Goal: Task Accomplishment & Management: Manage account settings

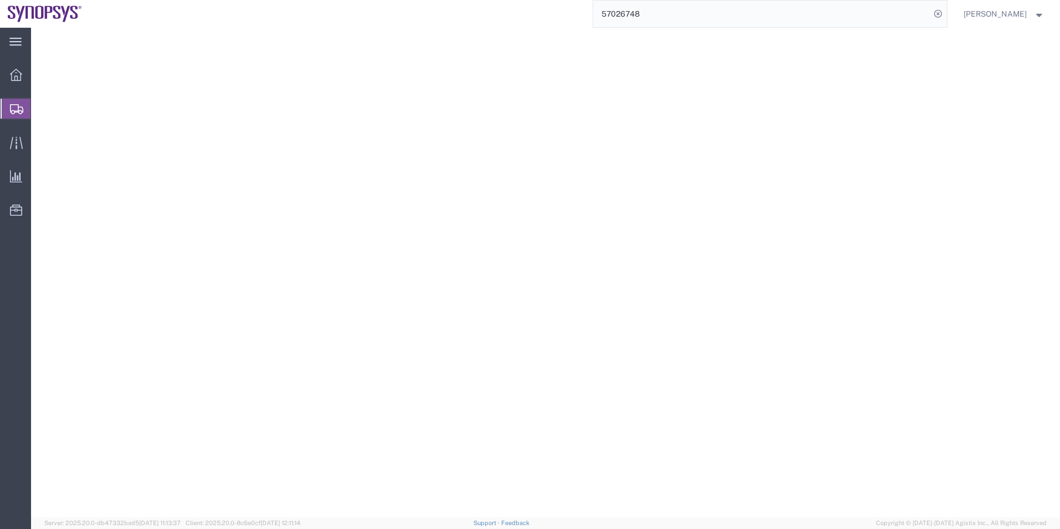
select select
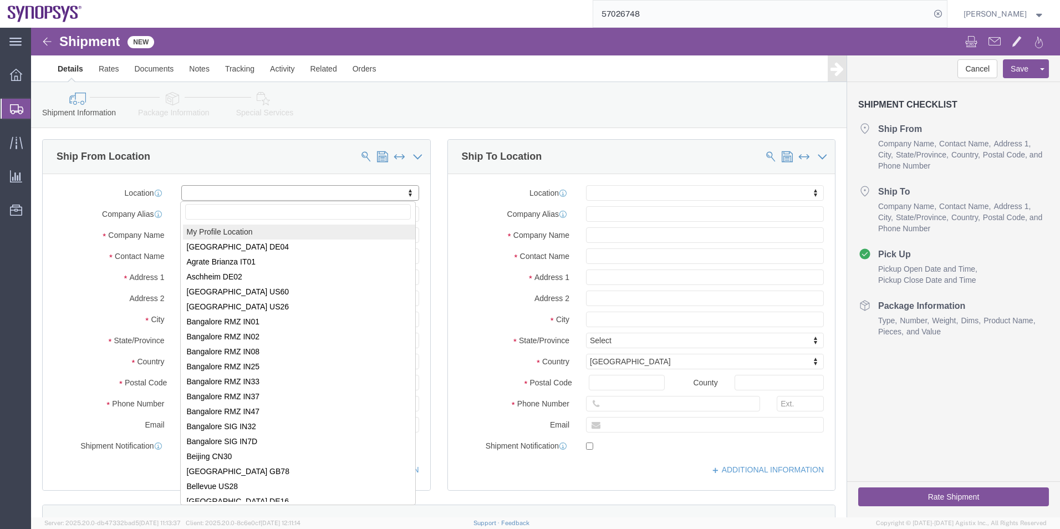
click at [0, 0] on span "Shipment Manager" at bounding box center [0, 0] width 0 height 0
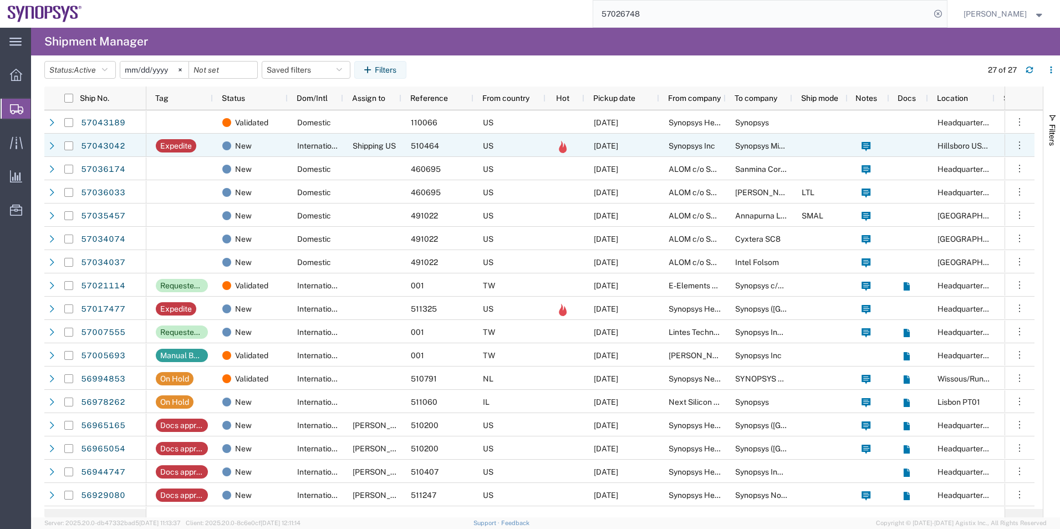
click at [379, 136] on div "Shipping US" at bounding box center [372, 145] width 58 height 23
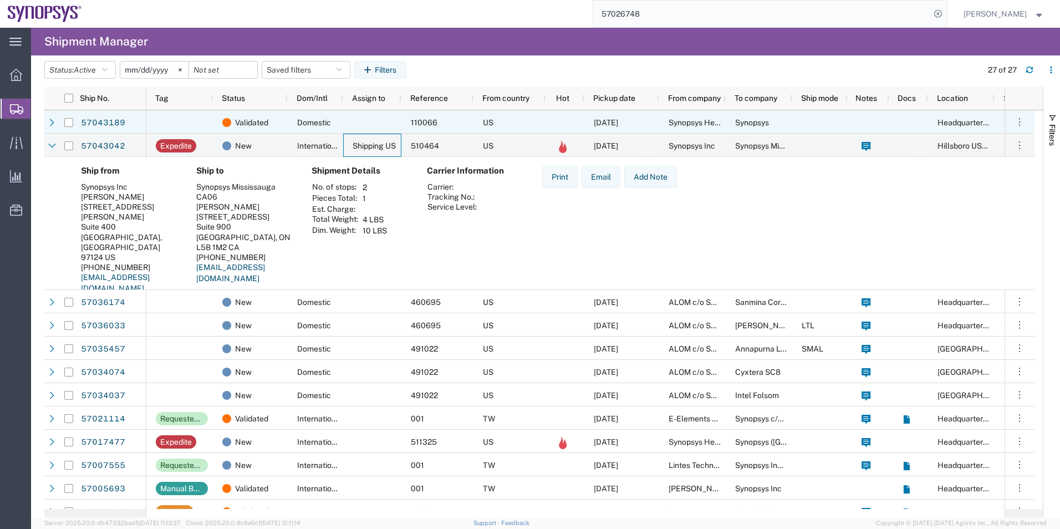
click at [168, 120] on div at bounding box center [179, 121] width 67 height 23
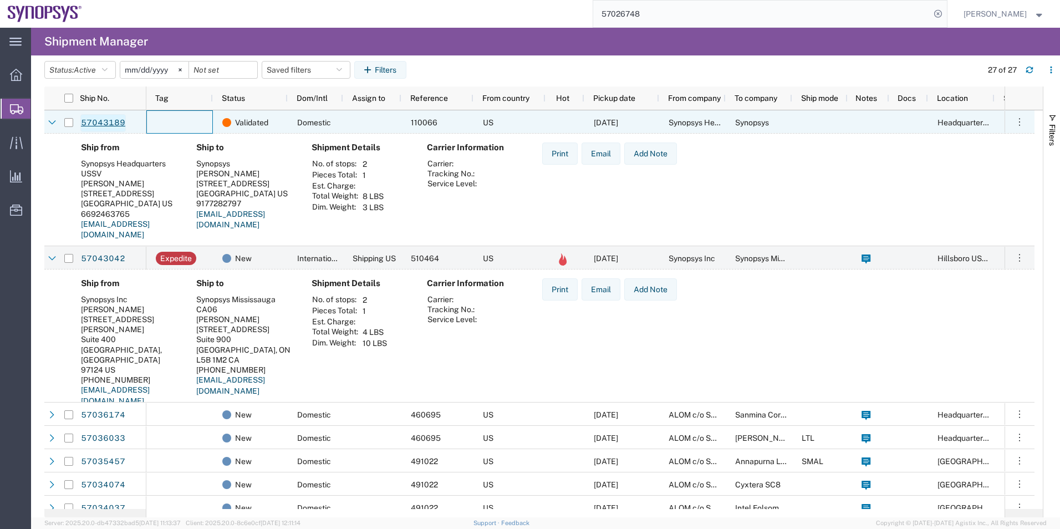
click at [100, 120] on link "57043189" at bounding box center [102, 123] width 45 height 18
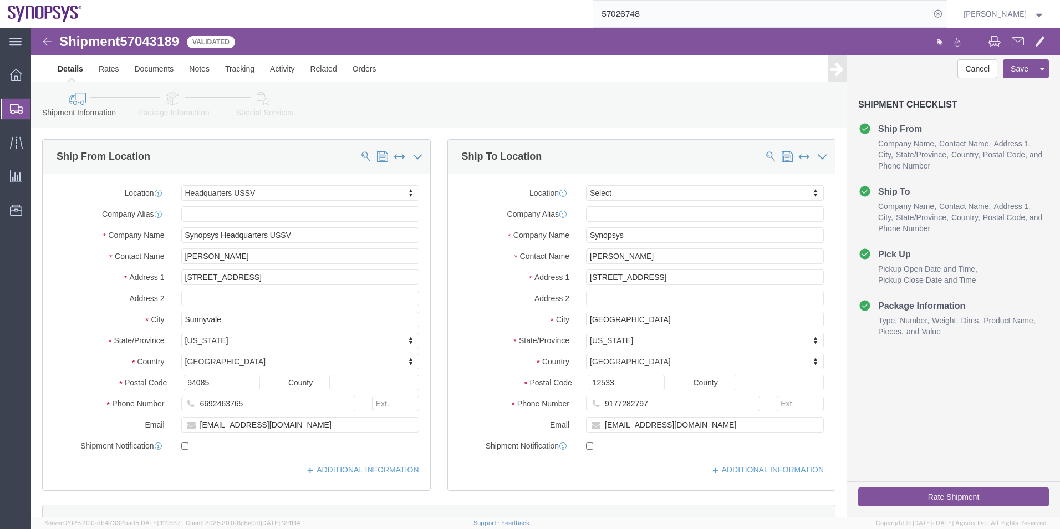
select select "63204"
select select
click icon
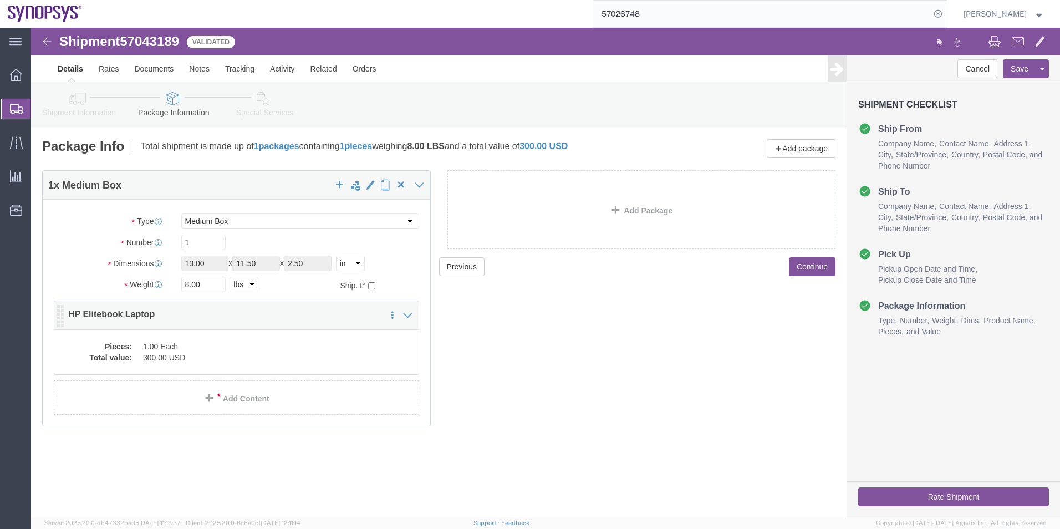
click dd "1.00 Each"
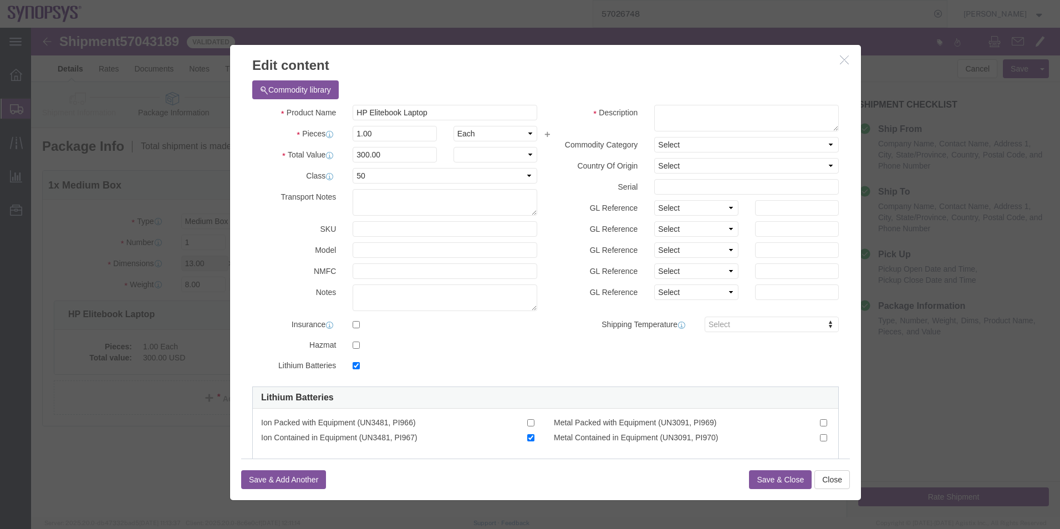
checkbox input "true"
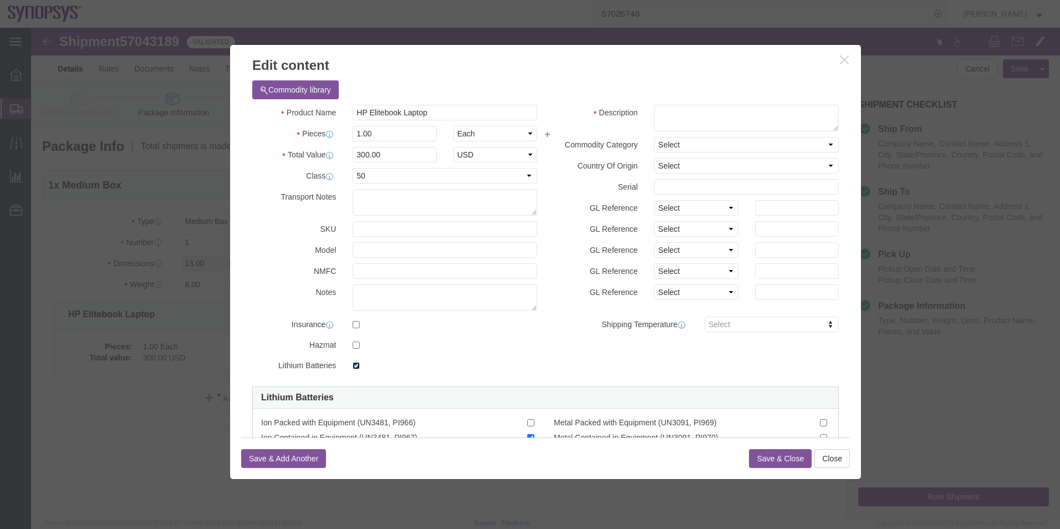
click input "checkbox"
checkbox input "false"
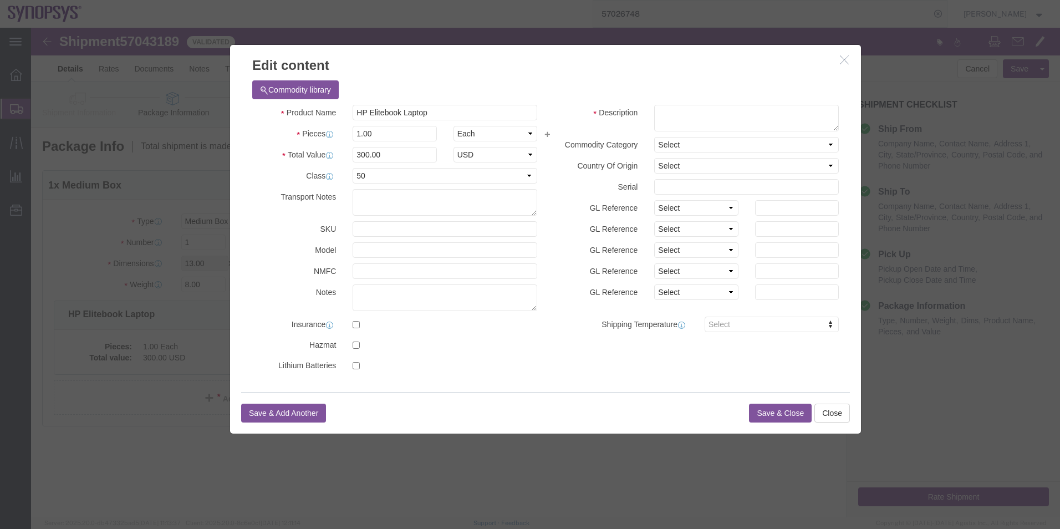
click div "Save & Add Another Save & Close Close"
drag, startPoint x: 410, startPoint y: 82, endPoint x: 212, endPoint y: 88, distance: 197.5
click div "Commodity library Product Name HP Elitebook Laptop Pieces 1.00 Select Bag Barre…"
click textarea
paste textarea "HP Elitebook Laptop"
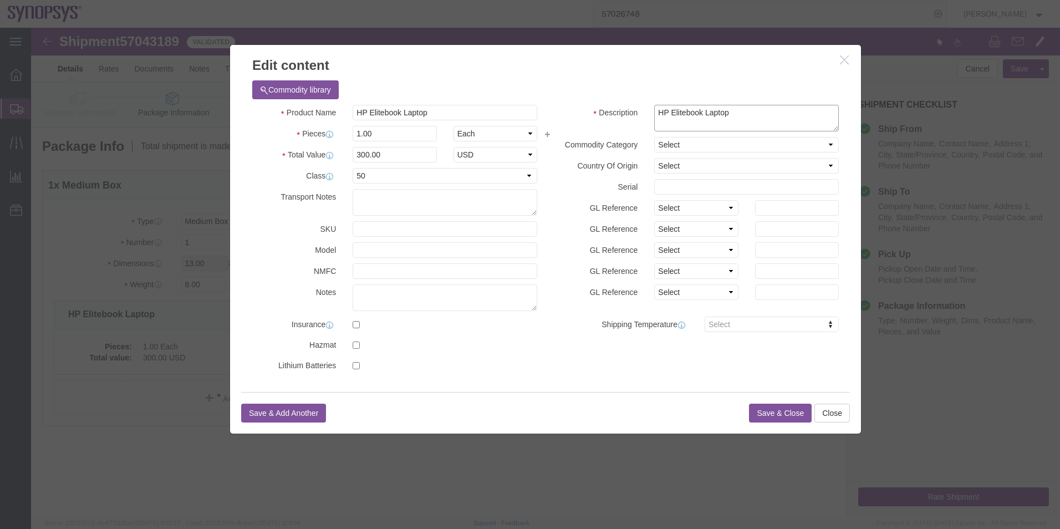
type textarea "HP Elitebook Laptop"
click button "Save & Close"
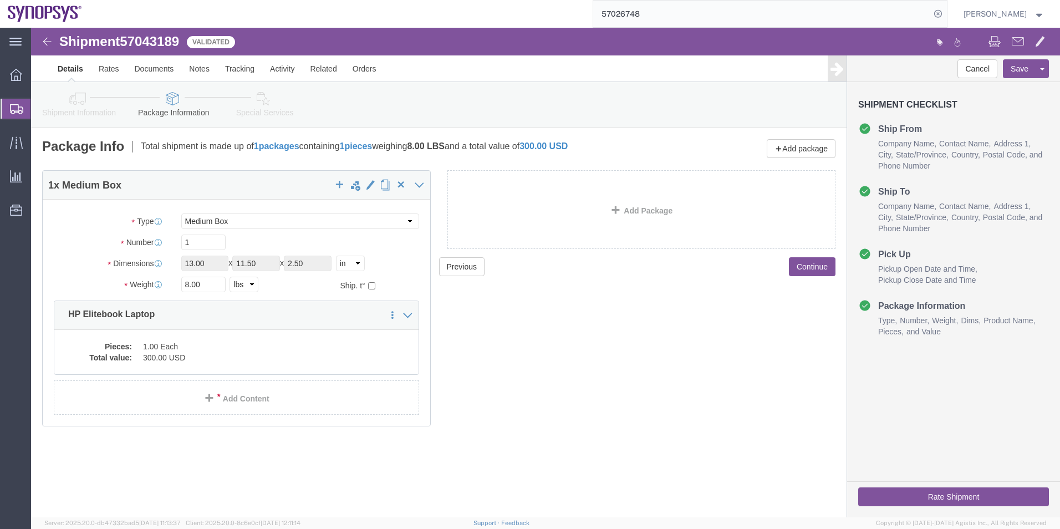
click icon
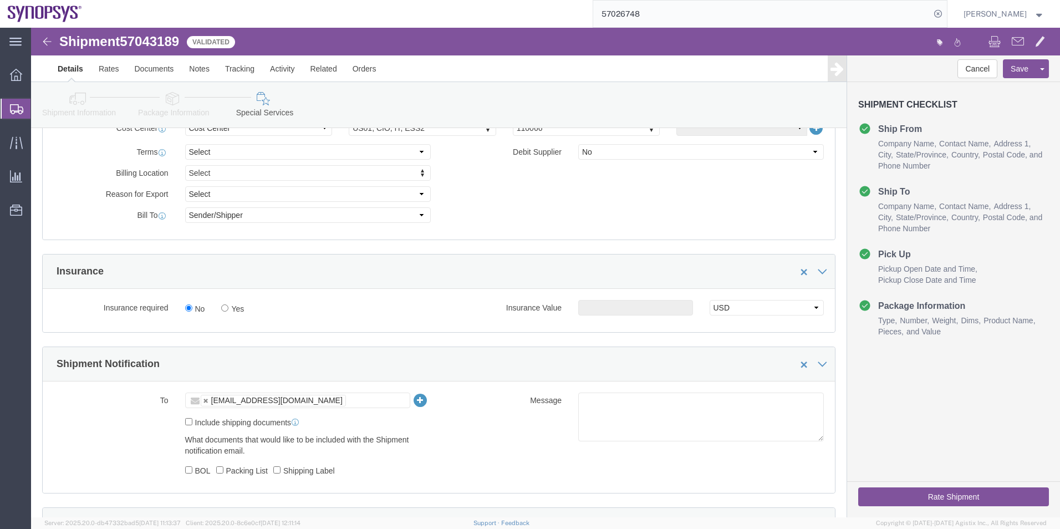
scroll to position [610, 0]
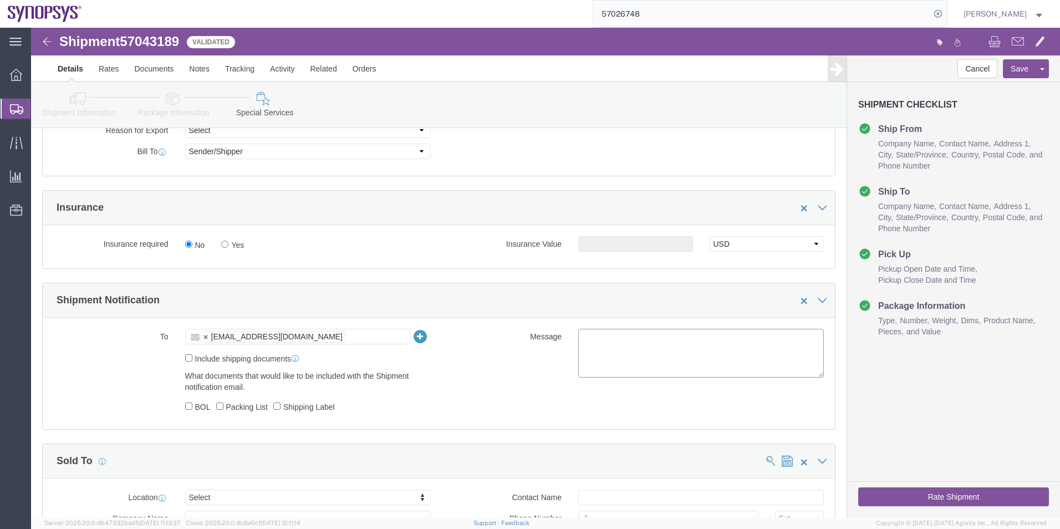
click textarea
type textarea "Please see attached. -[GEOGRAPHIC_DATA]"
click button "Rate Shipment"
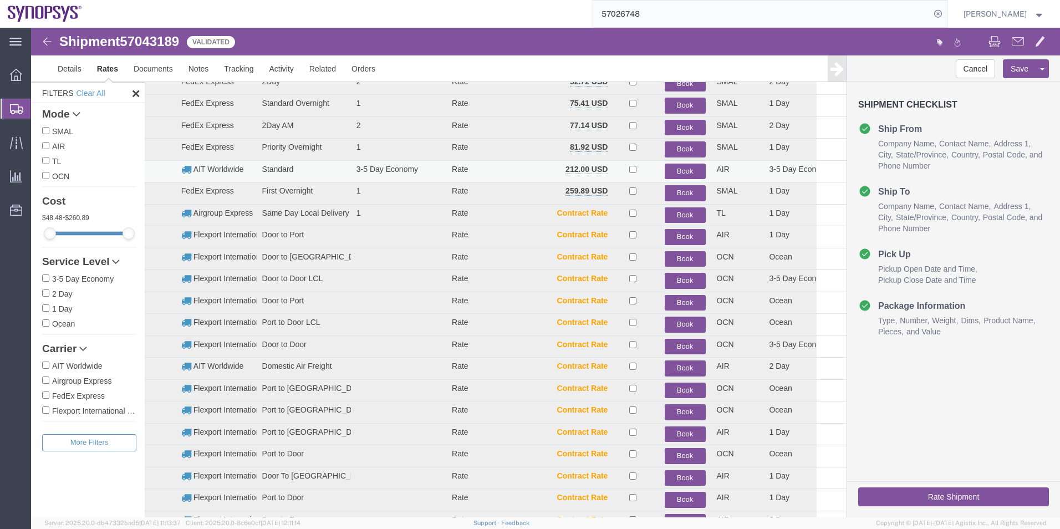
scroll to position [79, 0]
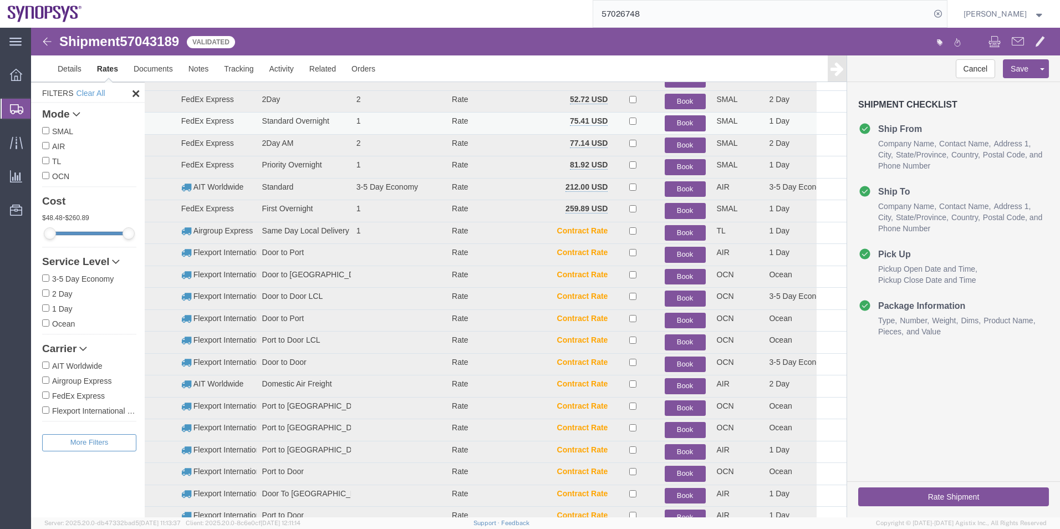
click at [684, 121] on button "Book" at bounding box center [685, 123] width 41 height 16
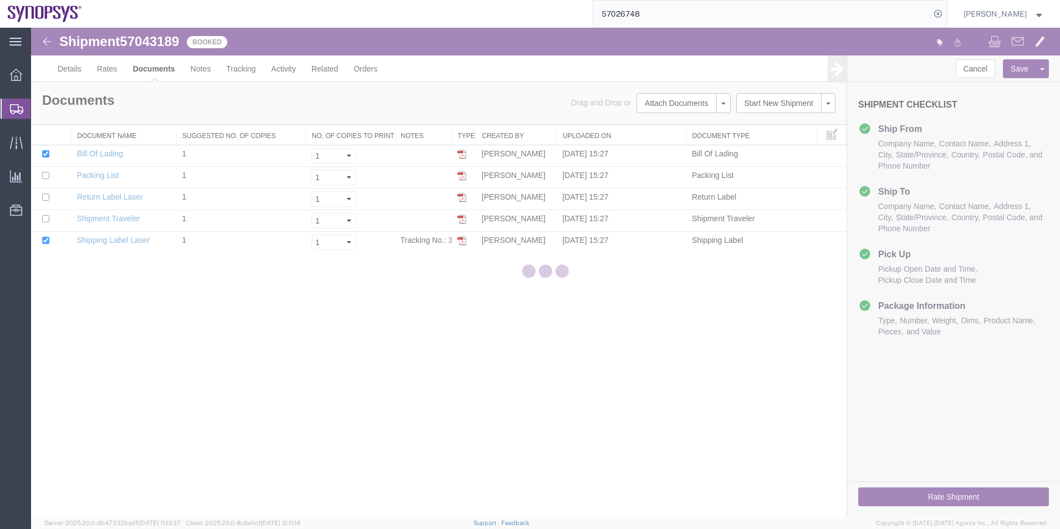
scroll to position [0, 0]
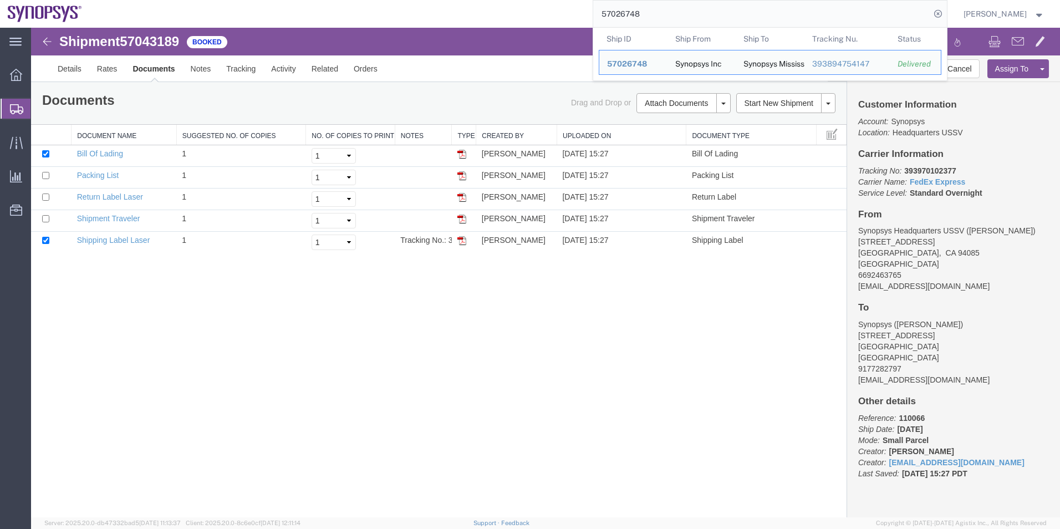
drag, startPoint x: 665, startPoint y: 18, endPoint x: 571, endPoint y: 19, distance: 93.7
click at [571, 19] on div "57026748 Ship ID Ship From Ship To Tracking Nu. Status Ship ID 57026748 Ship Fr…" at bounding box center [519, 14] width 858 height 28
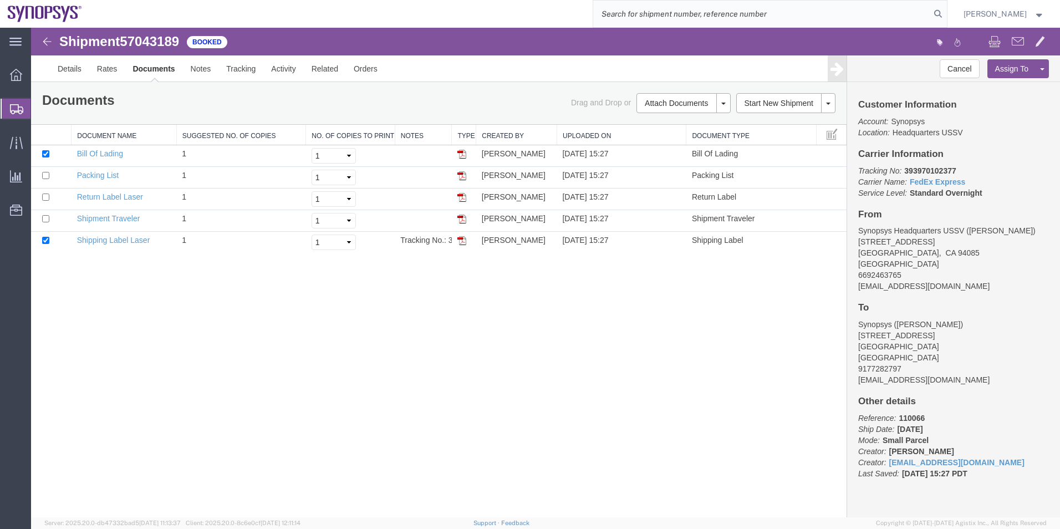
paste input "57028406"
type input "57028406"
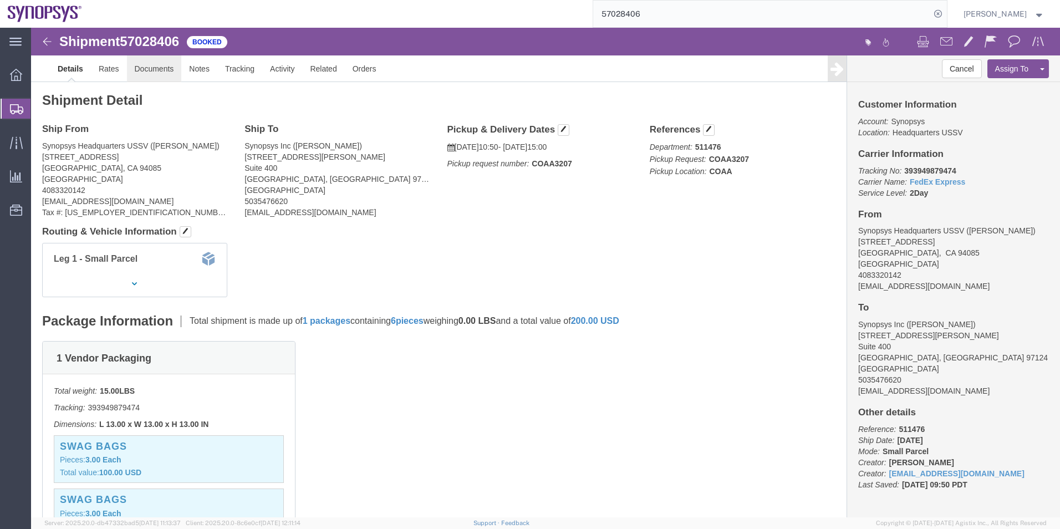
click link "Documents"
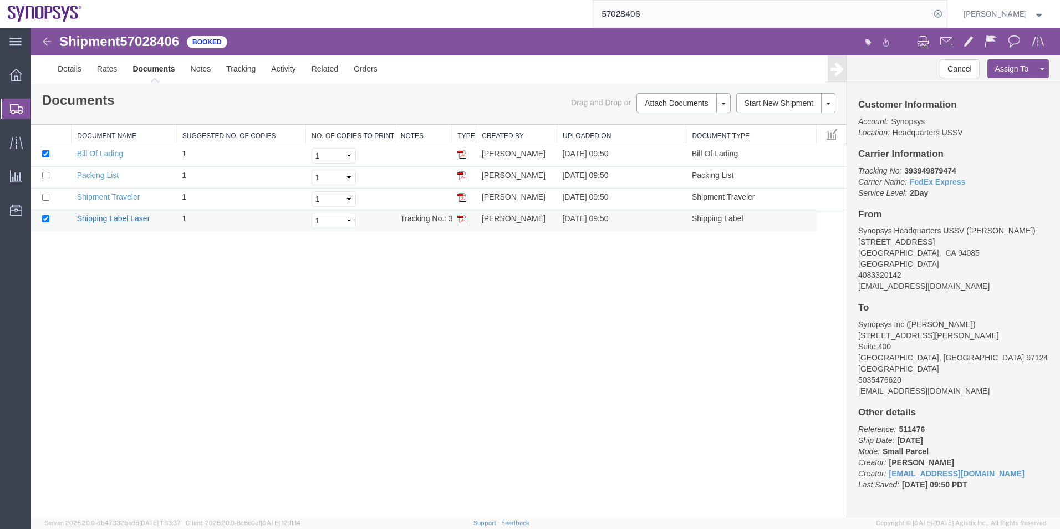
click at [129, 220] on link "Shipping Label Laser" at bounding box center [113, 218] width 73 height 9
click at [0, 0] on span "Shipment Manager" at bounding box center [0, 0] width 0 height 0
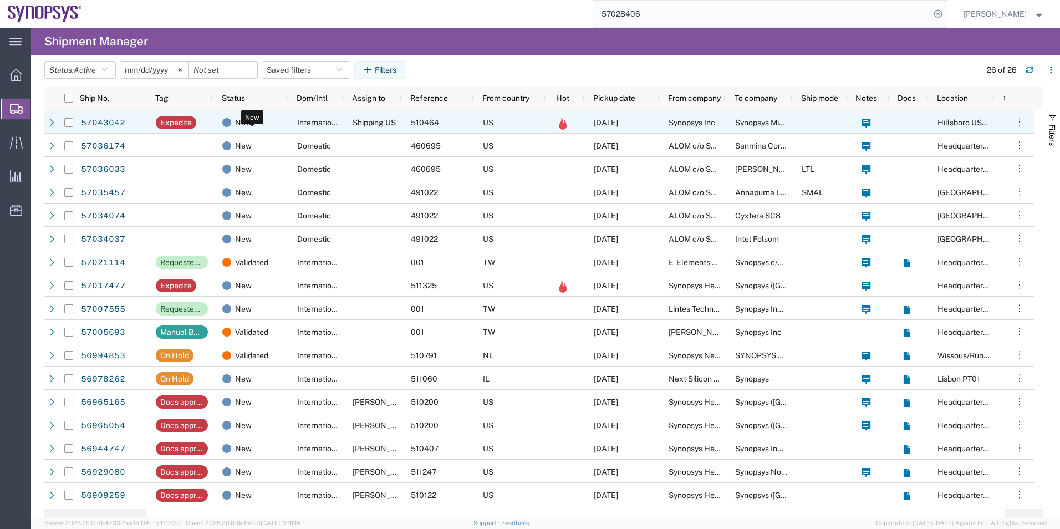
click at [240, 123] on span "New" at bounding box center [243, 122] width 17 height 23
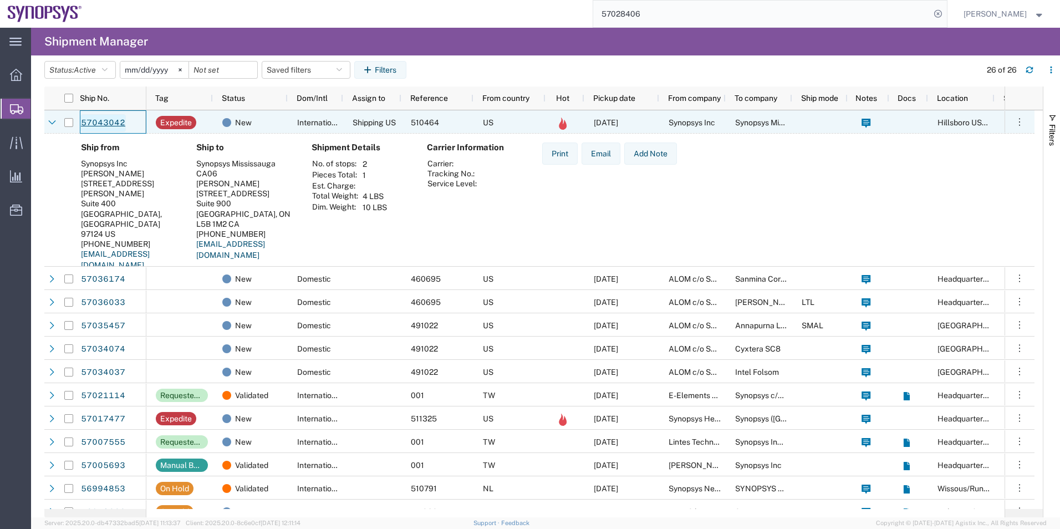
click at [98, 123] on link "57043042" at bounding box center [102, 123] width 45 height 18
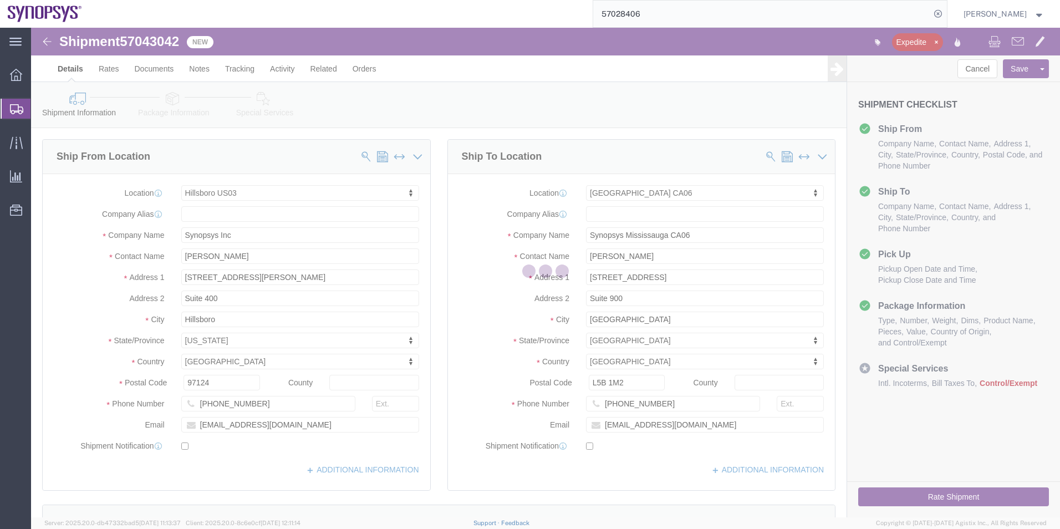
click at [170, 102] on div at bounding box center [545, 273] width 1029 height 490
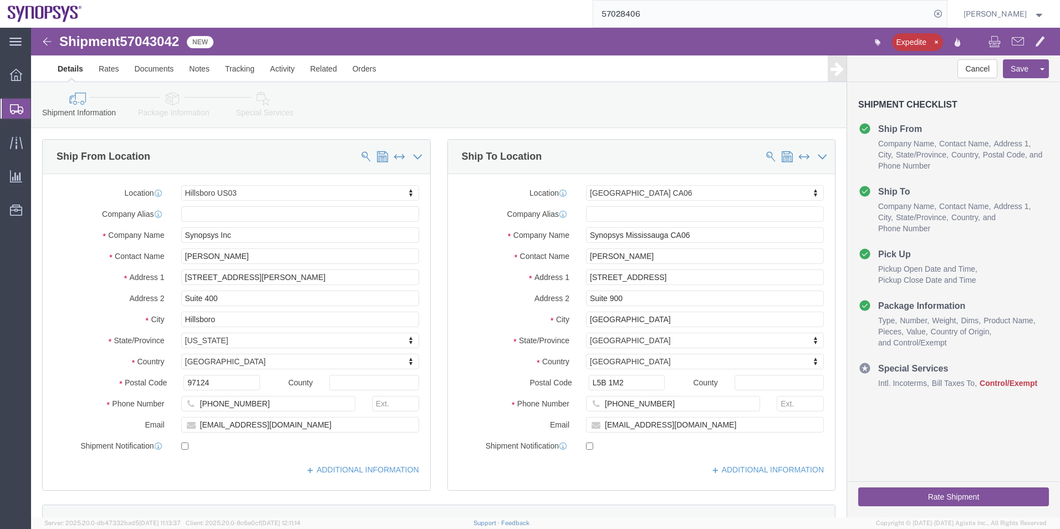
select select "63190"
select select "63078"
click icon
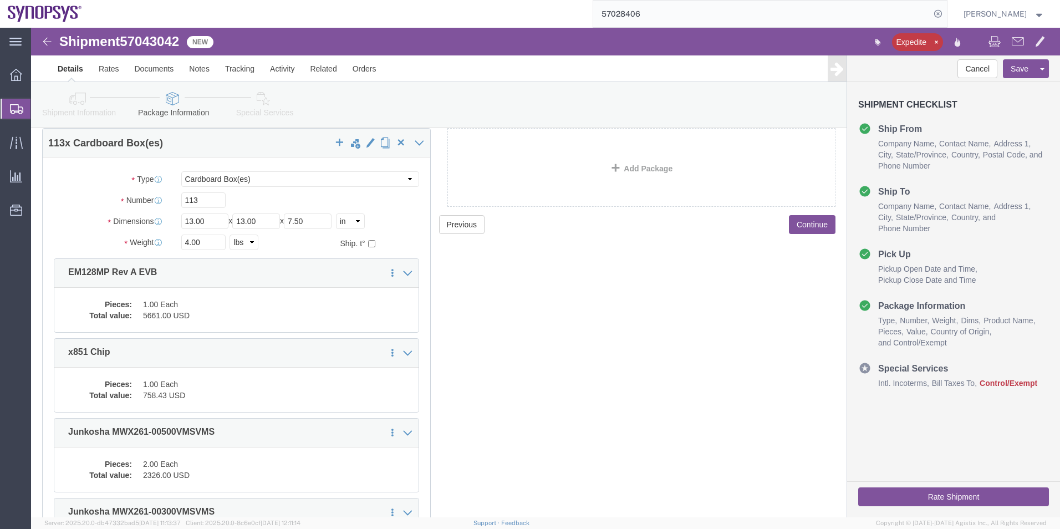
scroll to position [111, 0]
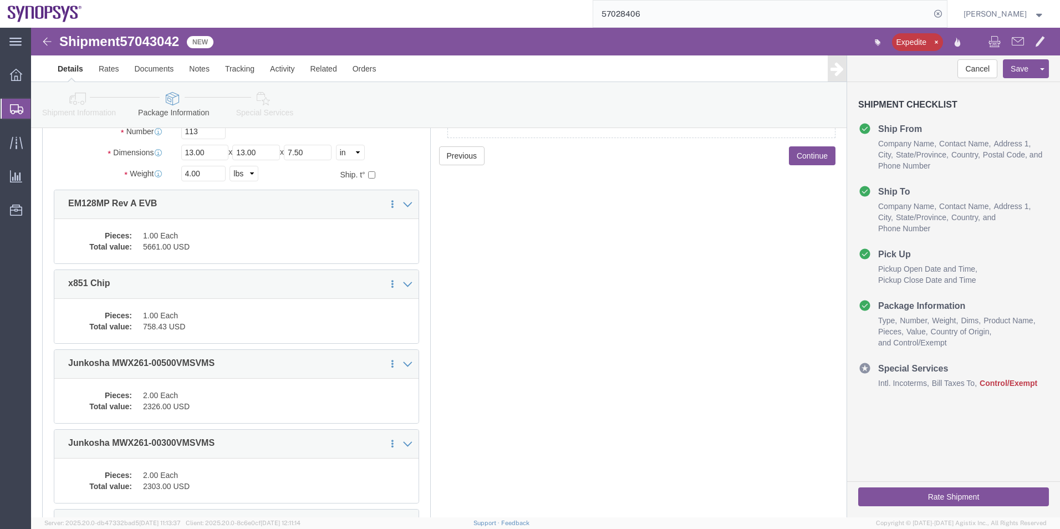
click div "Pieces: 1.00 Each Total value: 5661.00 USD"
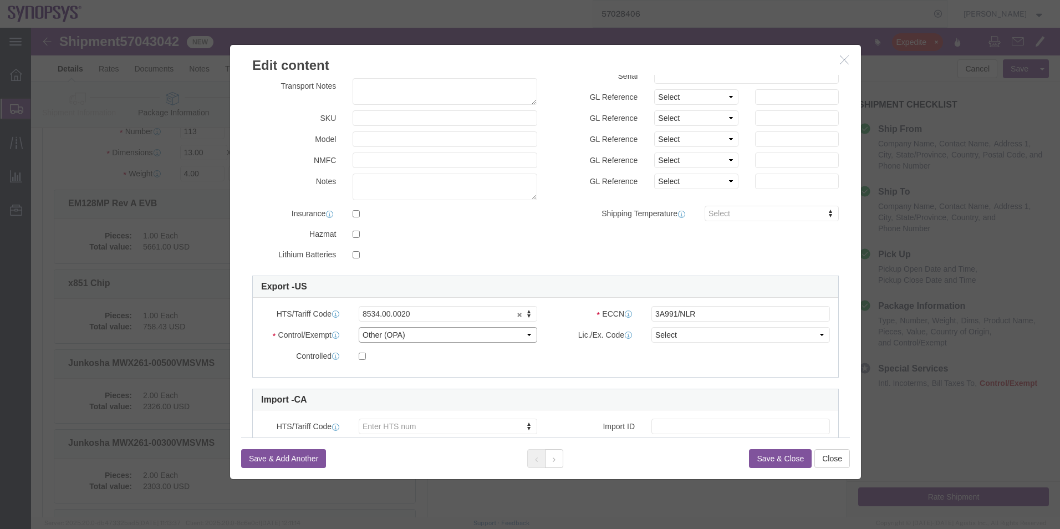
click select "Select ATF BIS DEA EPA FDA FTR ITAR OFAC Other (OPA)"
select select "FTR"
click select "Select ATF BIS DEA EPA FDA FTR ITAR OFAC Other (OPA)"
click select "Select 30.2(d)(2) 30.36 30.37(a) 30.37(f) 30.37(g) 30.37(h) 30.37(i) 30.37(j) 3…"
select select "30.36"
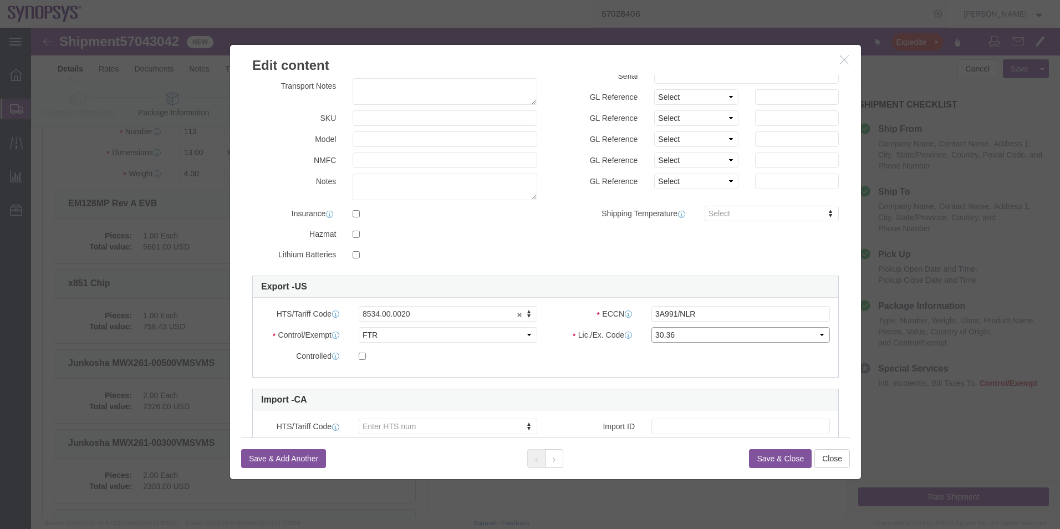
click select "Select 30.2(d)(2) 30.36 30.37(a) 30.37(f) 30.37(g) 30.37(h) 30.37(i) 30.37(j) 3…"
click input "3A991/NLR"
type input "3A991"
click button
click select "Select ATF BIS DEA EPA FDA FTR ITAR OFAC Other (OPA)"
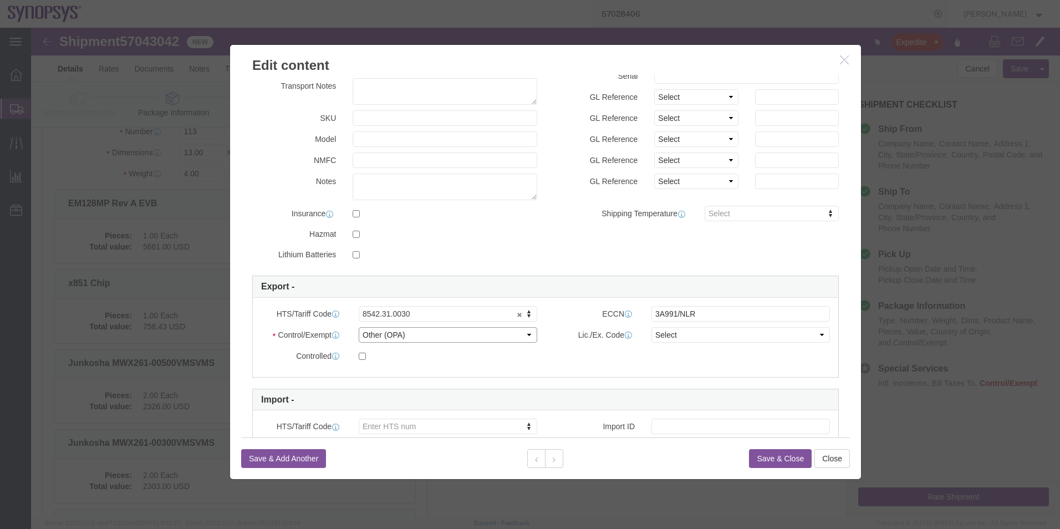
select select "FTR"
click select "Select ATF BIS DEA EPA FDA FTR ITAR OFAC Other (OPA)"
click select "Select 30.2(d)(2) 30.36 30.37(a) 30.37(f) 30.37(g) 30.37(h) 30.37(i) 30.37(j) 3…"
select select "30.36"
click select "Select 30.2(d)(2) 30.36 30.37(a) 30.37(f) 30.37(g) 30.37(h) 30.37(i) 30.37(j) 3…"
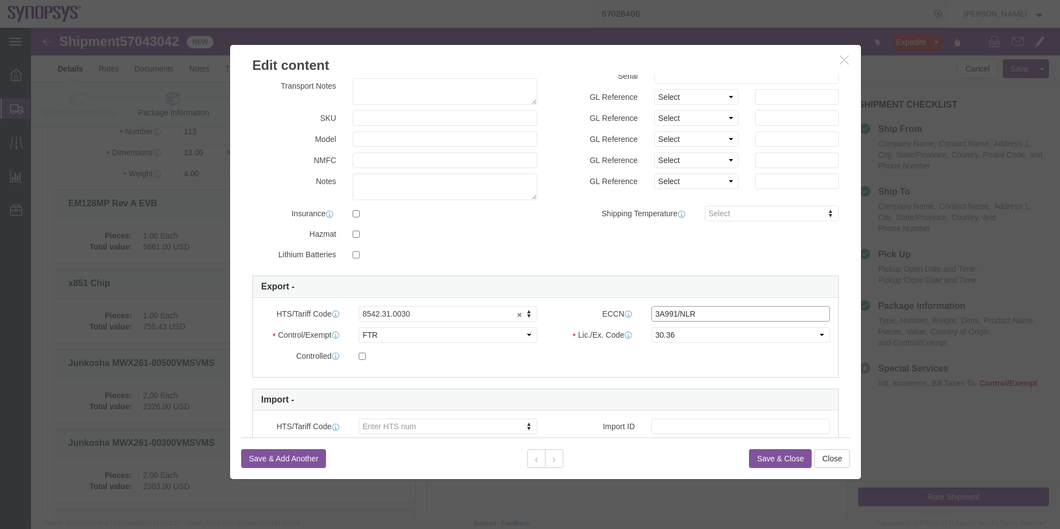
click input "3A991/NLR"
type input "3A991"
click link "Import -"
click icon
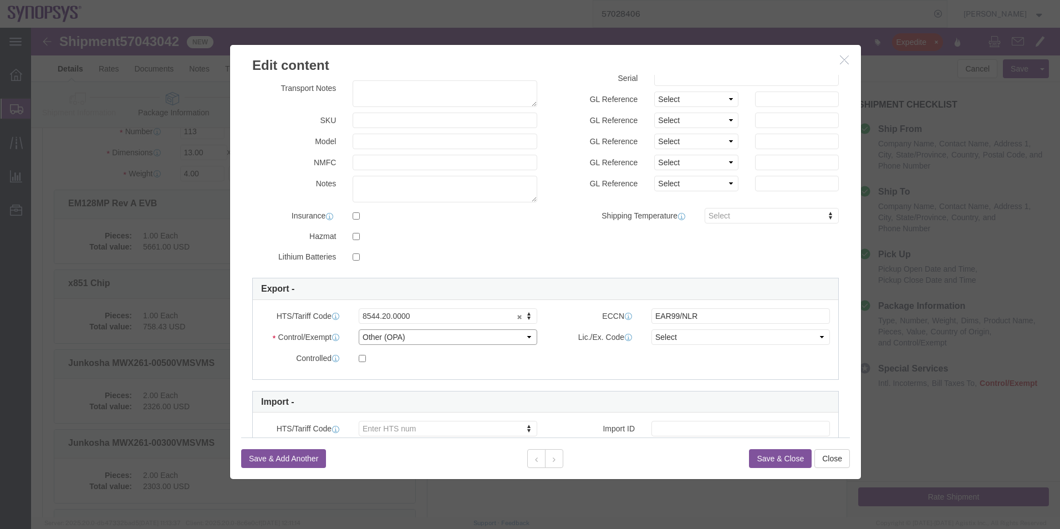
click select "Select ATF BIS DEA EPA FDA FTR ITAR OFAC Other (OPA)"
select select "FTR"
click select "Select ATF BIS DEA EPA FDA FTR ITAR OFAC Other (OPA)"
click select "Select 30.2(d)(2) 30.36 30.37(a) 30.37(f) 30.37(g) 30.37(h) 30.37(i) 30.37(j) 3…"
select select "30.36"
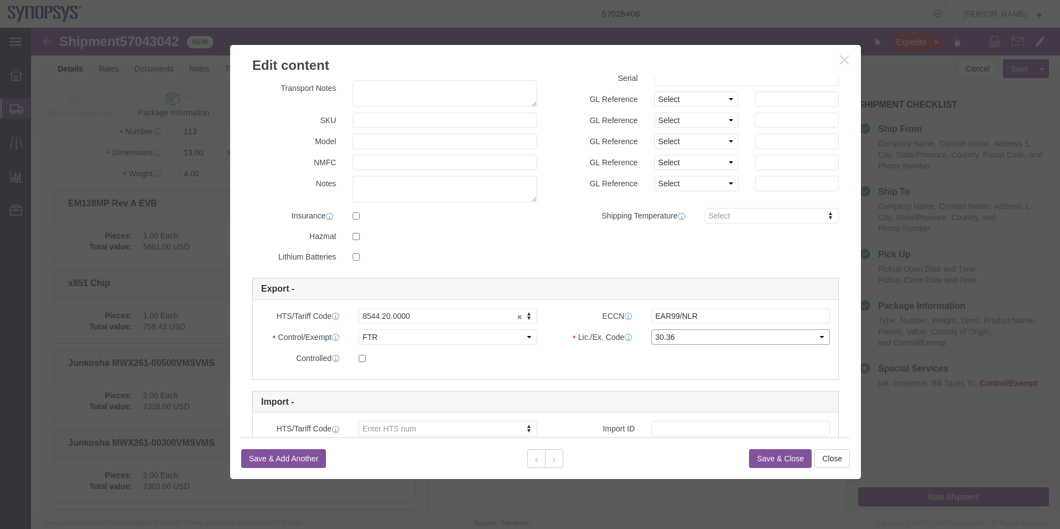
click select "Select 30.2(d)(2) 30.36 30.37(a) 30.37(f) 30.37(g) 30.37(h) 30.37(i) 30.37(j) 3…"
click input "EAR99/NLR"
type input "EAR99"
click div "Controlled"
click button
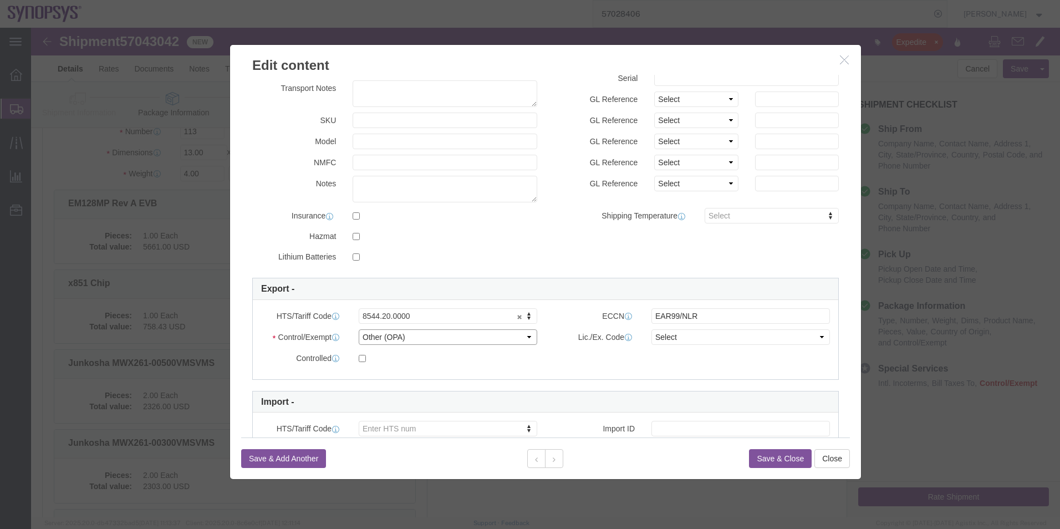
drag, startPoint x: 420, startPoint y: 337, endPoint x: 389, endPoint y: 309, distance: 41.6
click select "Select ATF BIS DEA EPA FDA FTR ITAR OFAC Other (OPA)"
select select "FTR"
click select "Select ATF BIS DEA EPA FDA FTR ITAR OFAC Other (OPA)"
click select "Select 30.2(d)(2) 30.36 30.37(a) 30.37(f) 30.37(g) 30.37(h) 30.37(i) 30.37(j) 3…"
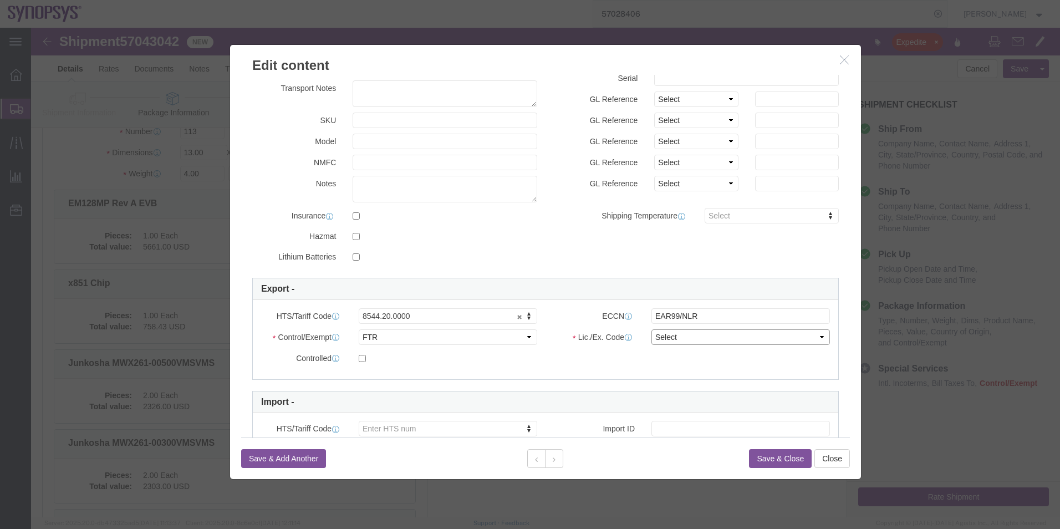
select select "30.36"
click select "Select 30.2(d)(2) 30.36 30.37(a) 30.37(f) 30.37(g) 30.37(h) 30.37(i) 30.37(j) 3…"
click input "EAR99/NLR"
type input "EAR99"
click button
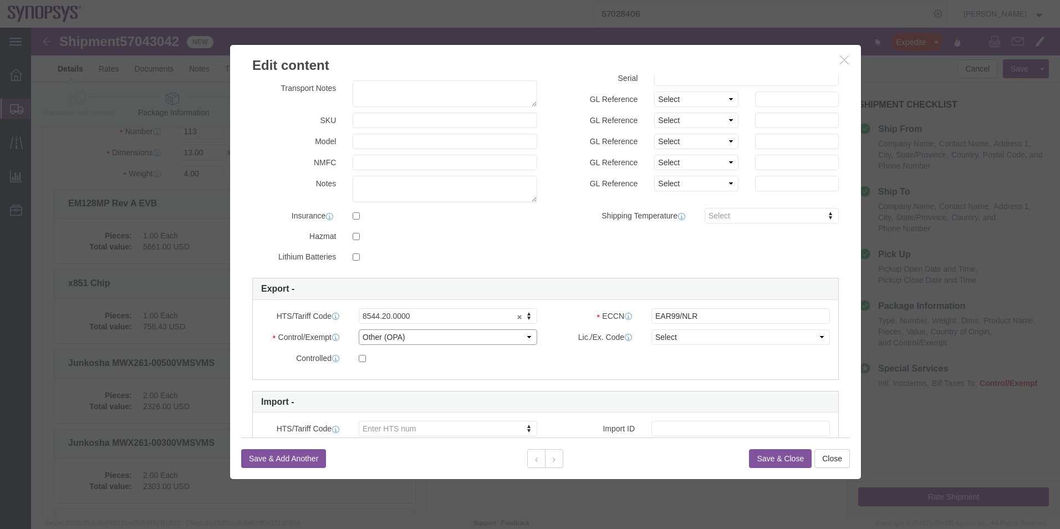
click select "Select ATF BIS DEA EPA FDA FTR ITAR OFAC Other (OPA)"
select select "FTR"
click select "Select ATF BIS DEA EPA FDA FTR ITAR OFAC Other (OPA)"
click select "Select 30.2(d)(2) 30.36 30.37(a) 30.37(f) 30.37(g) 30.37(h) 30.37(i) 30.37(j) 3…"
select select "30.36"
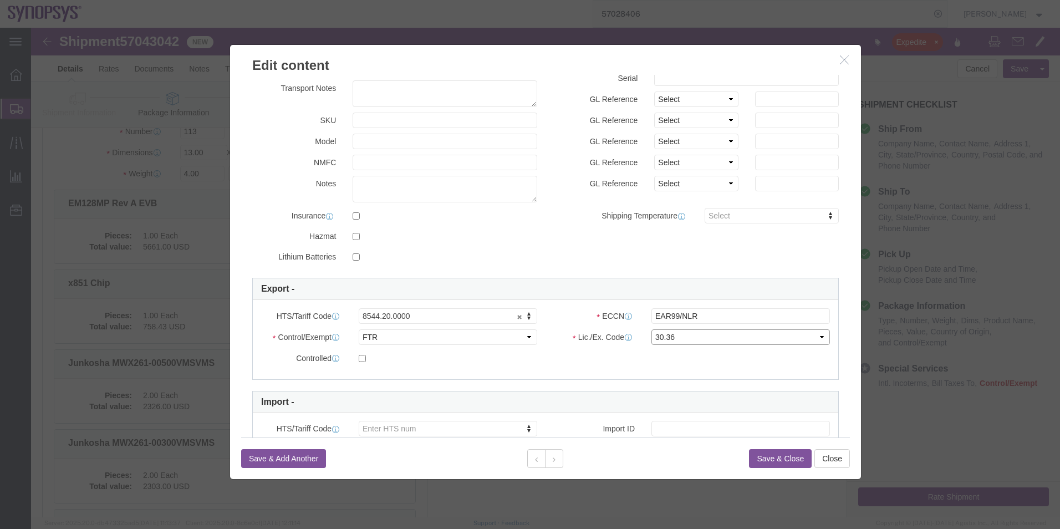
click select "Select 30.2(d)(2) 30.36 30.37(a) 30.37(f) 30.37(g) 30.37(h) 30.37(i) 30.37(j) 3…"
click input "EAR99/NLR"
type input "EAR99"
click button
drag, startPoint x: 414, startPoint y: 334, endPoint x: 383, endPoint y: 306, distance: 41.6
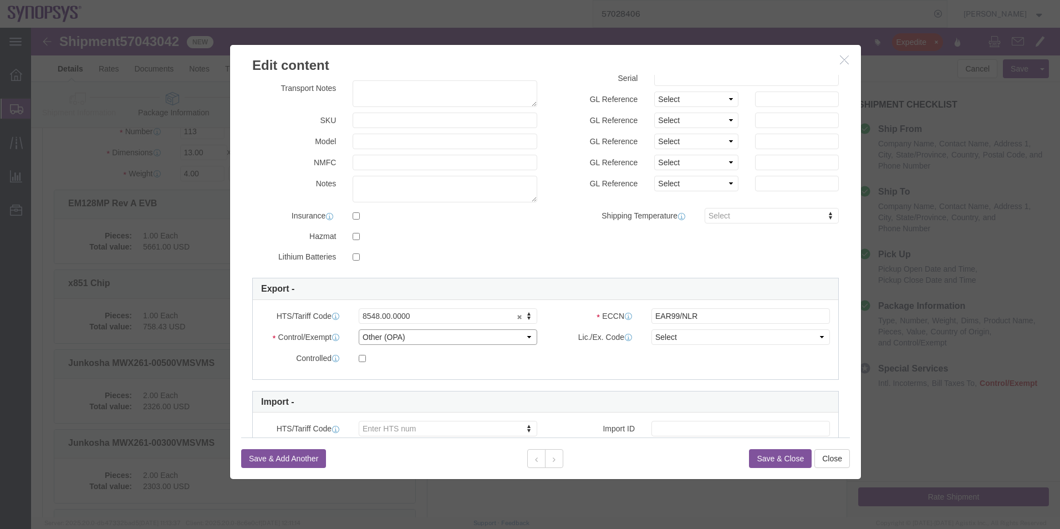
click select "Select ATF BIS DEA EPA FDA FTR ITAR OFAC Other (OPA)"
select select "FTR"
click select "Select ATF BIS DEA EPA FDA FTR ITAR OFAC Other (OPA)"
click select "Select 30.2(d)(2) 30.36 30.37(a) 30.37(f) 30.37(g) 30.37(h) 30.37(i) 30.37(j) 3…"
select select "30.36"
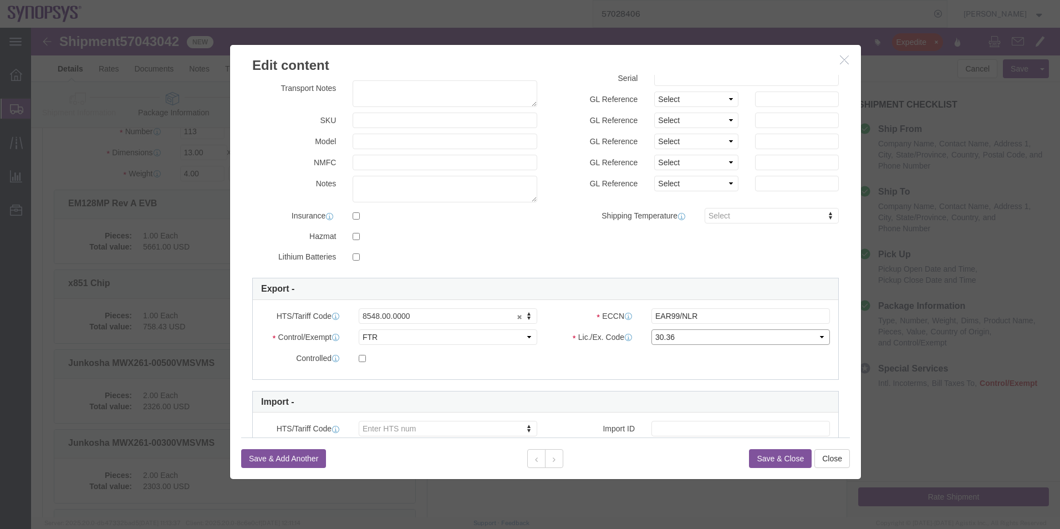
click select "Select 30.2(d)(2) 30.36 30.37(a) 30.37(f) 30.37(g) 30.37(h) 30.37(i) 30.37(j) 3…"
click input "EAR99/NLR"
type input "EAR99"
click div "Commodity library Product Name HL9467-M Pieces 2.00 Select Bag Barrels 100Board…"
click icon
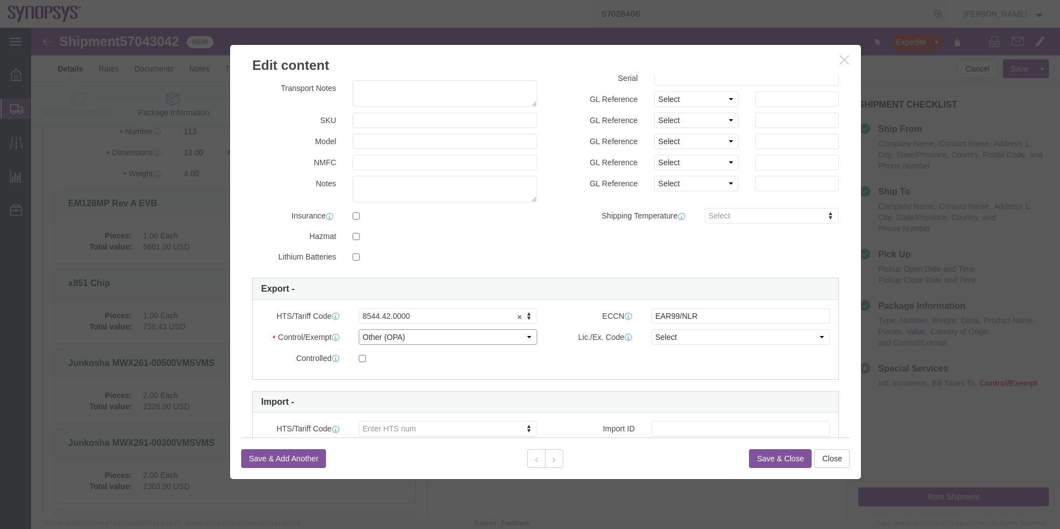
click select "Select ATF BIS DEA EPA FDA FTR ITAR OFAC Other (OPA)"
select select "FTR"
click select "Select ATF BIS DEA EPA FDA FTR ITAR OFAC Other (OPA)"
click select "Select 30.2(d)(2) 30.36 30.37(a) 30.37(f) 30.37(g) 30.37(h) 30.37(i) 30.37(j) 3…"
select select "30.36"
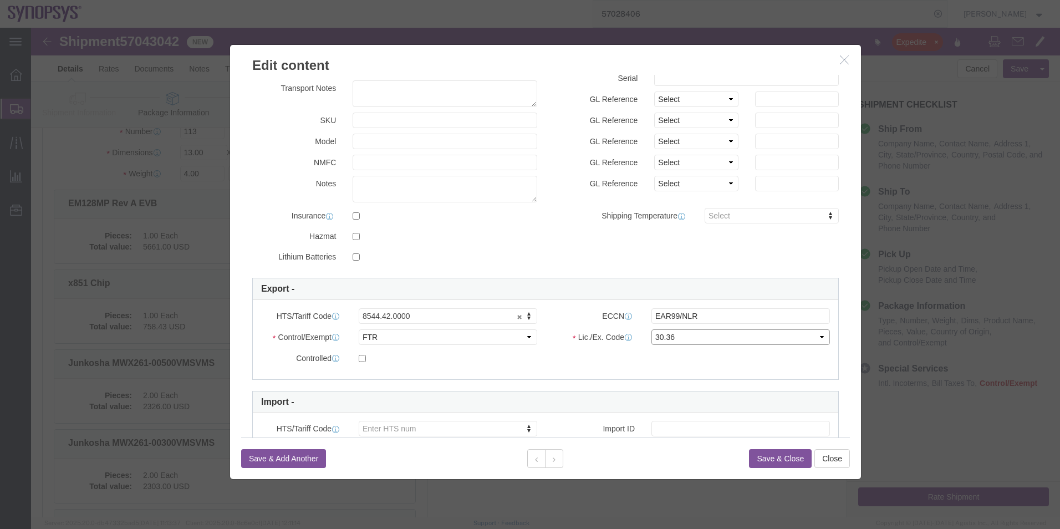
click select "Select 30.2(d)(2) 30.36 30.37(a) 30.37(f) 30.37(g) 30.37(h) 30.37(i) 30.37(j) 3…"
click div "ECCN EAR99/NLR"
click input "EAR99/NLR"
type input "EAR99"
click div "Product Name USB-A to USB-C cable Pieces 2.00 Select Bag Barrels 100Board Feet …"
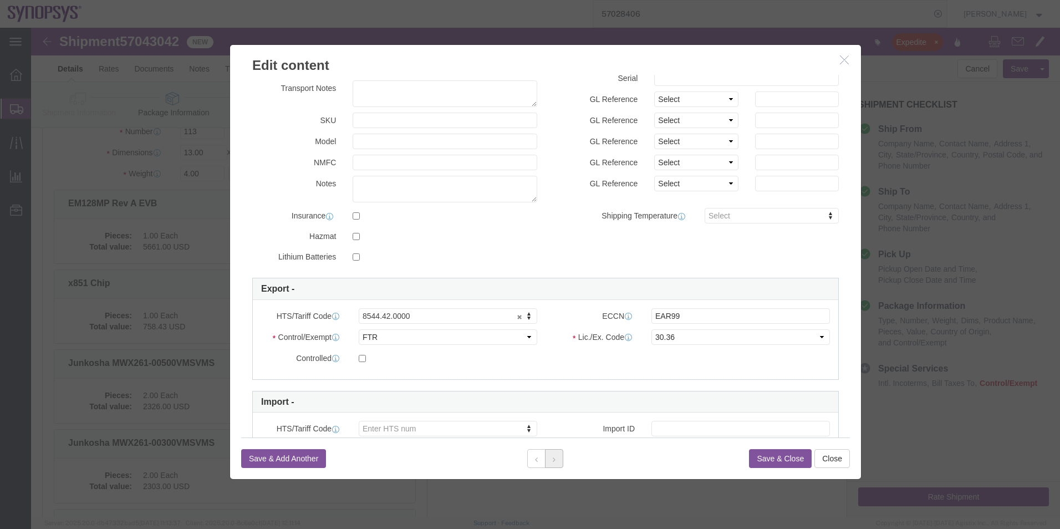
click icon
click select "Select ATF BIS DEA EPA FDA FTR ITAR OFAC Other (OPA)"
select select "FTR"
click select "Select ATF BIS DEA EPA FDA FTR ITAR OFAC Other (OPA)"
click select "Select 30.2(d)(2) 30.36 30.37(a) 30.37(f) 30.37(g) 30.37(h) 30.37(i) 30.37(j) 3…"
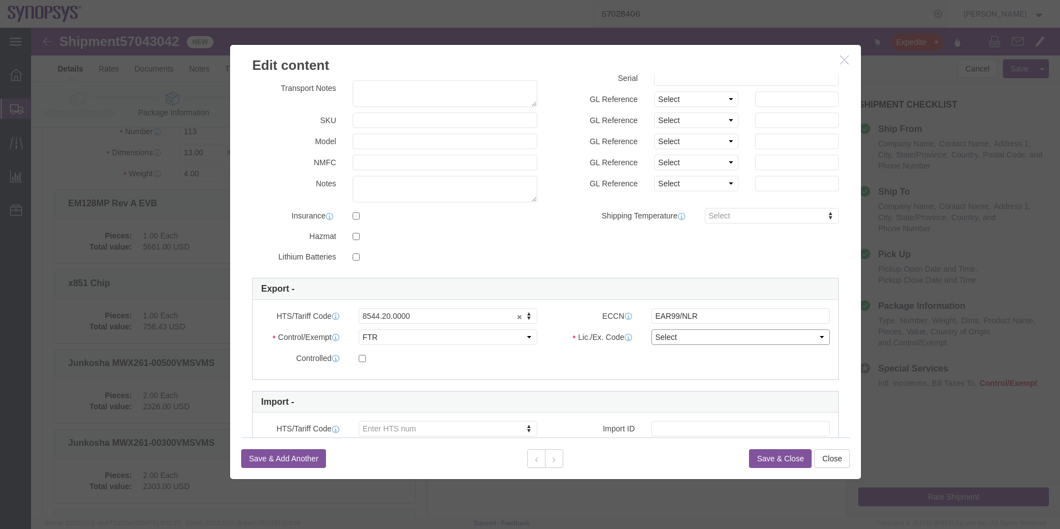
select select "30.36"
click select "Select 30.2(d)(2) 30.36 30.37(a) 30.37(f) 30.37(g) 30.37(h) 30.37(i) 30.37(j) 3…"
click input "EAR99/NLR"
type input "EAR99"
click div "Export - HTS/Tariff Code 8544.20.0000 8544.20.0000 ECCN EAR99 Control/Exempt Se…"
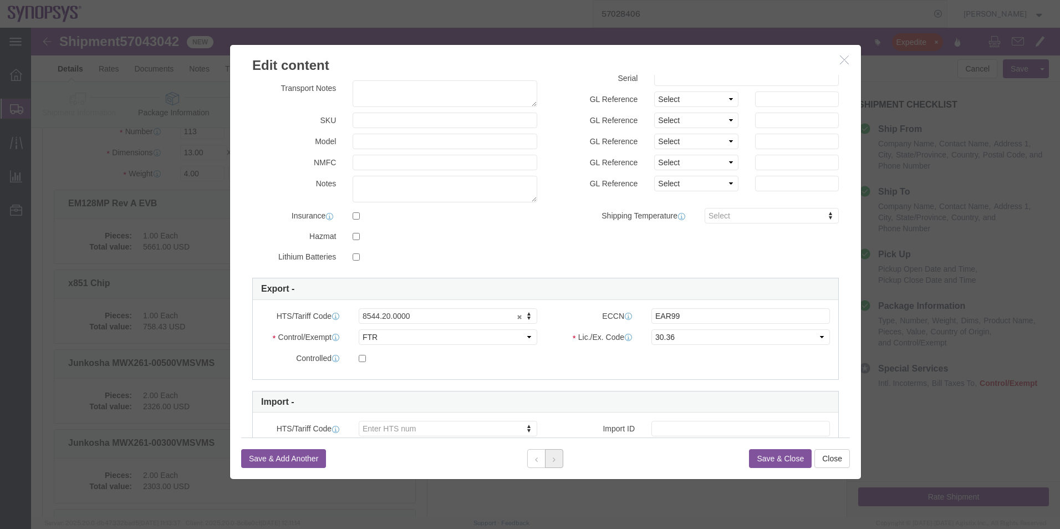
click button
drag, startPoint x: 423, startPoint y: 338, endPoint x: 392, endPoint y: 311, distance: 41.6
click select "Select ATF BIS DEA EPA FDA FTR ITAR OFAC Other (OPA)"
select select "FTR"
click select "Select ATF BIS DEA EPA FDA FTR ITAR OFAC Other (OPA)"
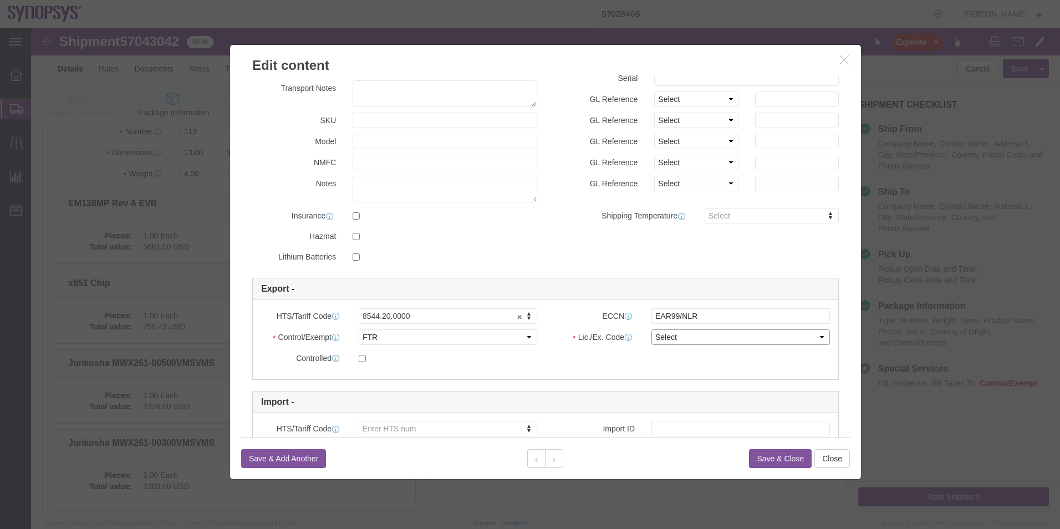
click select "Select 30.2(d)(2) 30.36 30.37(a) 30.37(f) 30.37(g) 30.37(h) 30.37(i) 30.37(j) 3…"
select select "30.36"
click select "Select 30.2(d)(2) 30.36 30.37(a) 30.37(f) 30.37(g) 30.37(h) 30.37(i) 30.37(j) 3…"
click input "EAR99/NLR"
type input "EAR99"
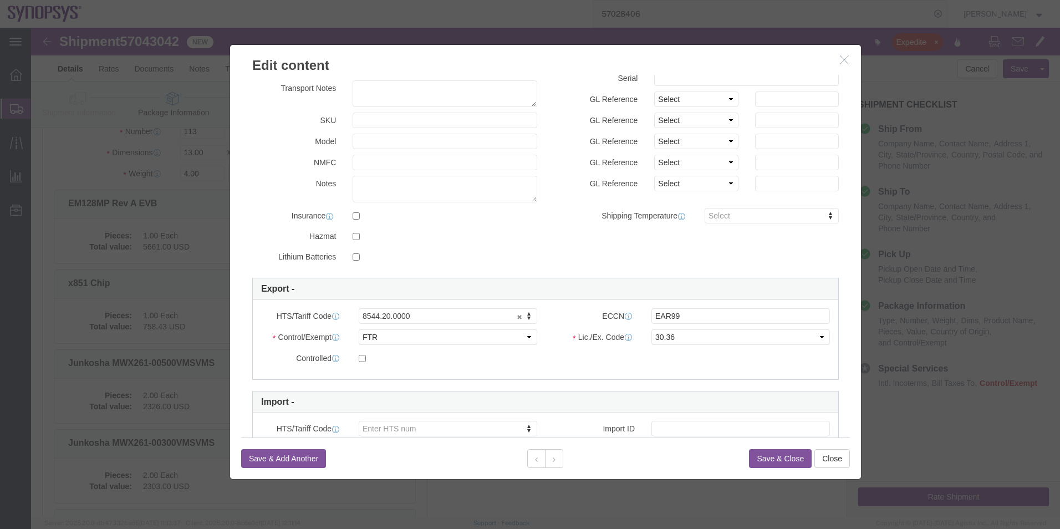
click div "Product Name Bullseye to 1.85mm cable, Plug Pieces 8.00 Select Bag Barrels 100B…"
click button
click select "Select ATF BIS DEA EPA FDA FTR ITAR OFAC Other (OPA)"
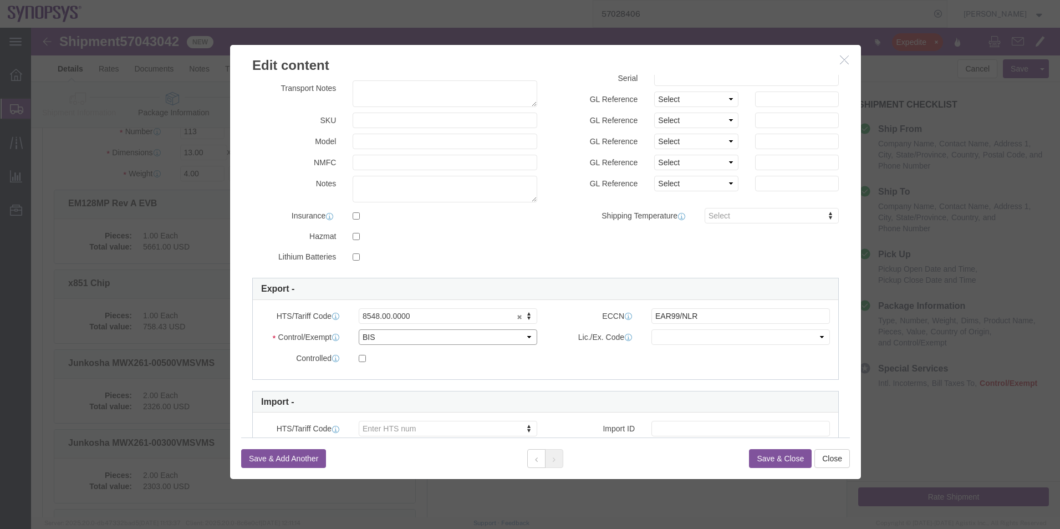
click select "Select ATF BIS DEA EPA FDA FTR ITAR OFAC Other (OPA)"
select select "FTR"
click select "Select ATF BIS DEA EPA FDA FTR ITAR OFAC Other (OPA)"
click select "Select 30.2(d)(2) 30.36 30.37(a) 30.37(f) 30.37(g) 30.37(h) 30.37(i) 30.37(j) 3…"
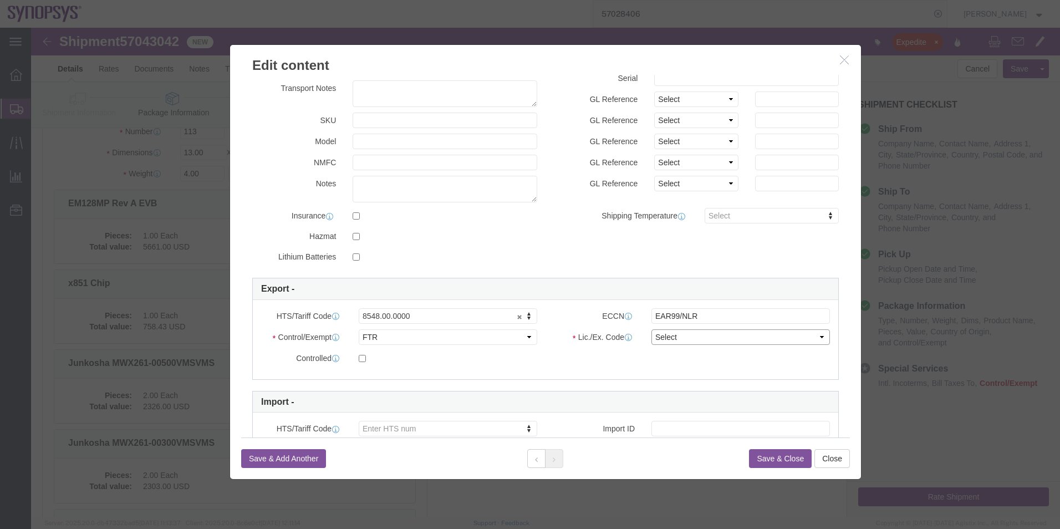
select select "30.36"
click select "Select 30.2(d)(2) 30.36 30.37(a) 30.37(f) 30.37(g) 30.37(h) 30.37(i) 30.37(j) 3…"
click div "HTS/Tariff Code 8548.00.0000 8548.00.0000 ECCN EAR99/NLR Control/Exempt Select …"
click input "EAR99/NLR"
type input "EAR99"
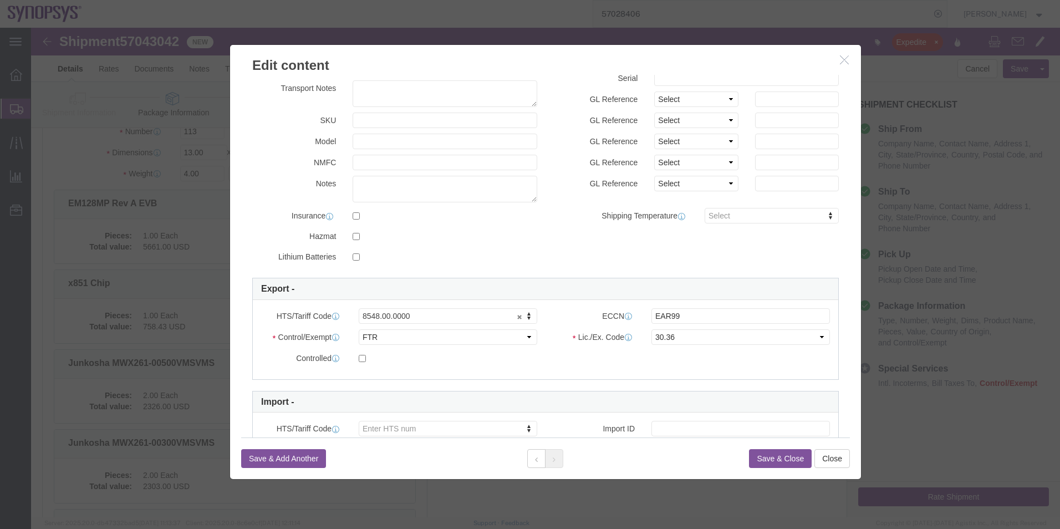
click div "Product Name HL8437-M Pieces 2.00 Select Bag Barrels 100Board Feet Bottle Box B…"
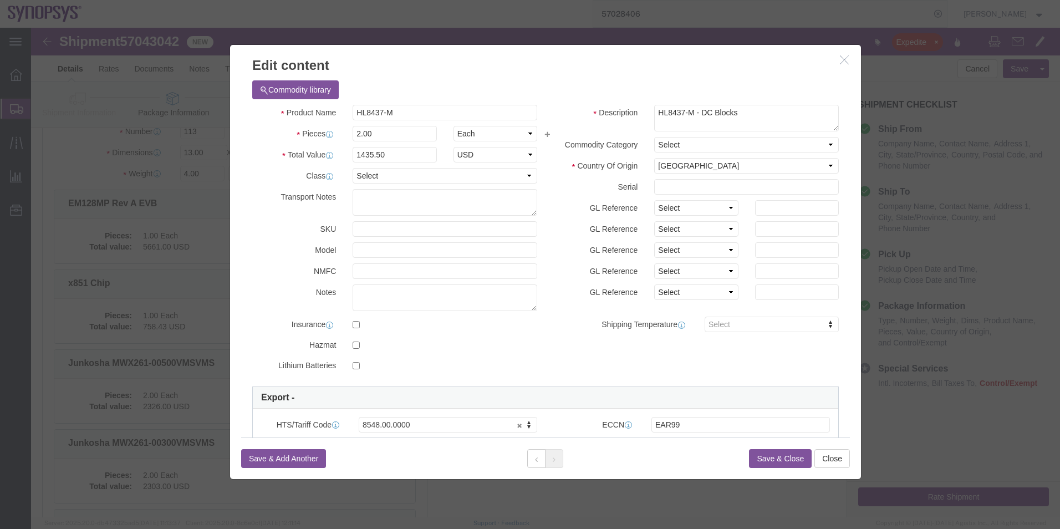
click button "Save & Close"
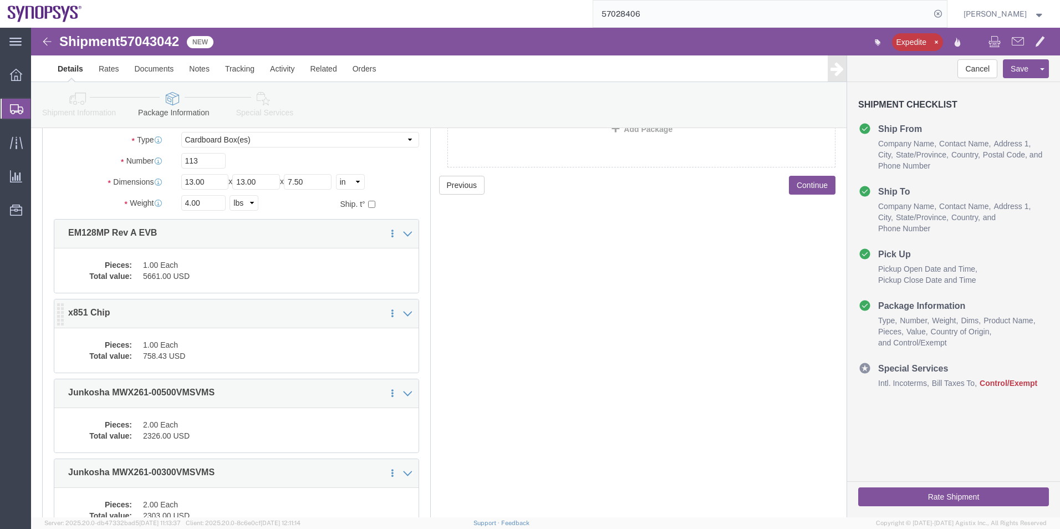
scroll to position [55, 0]
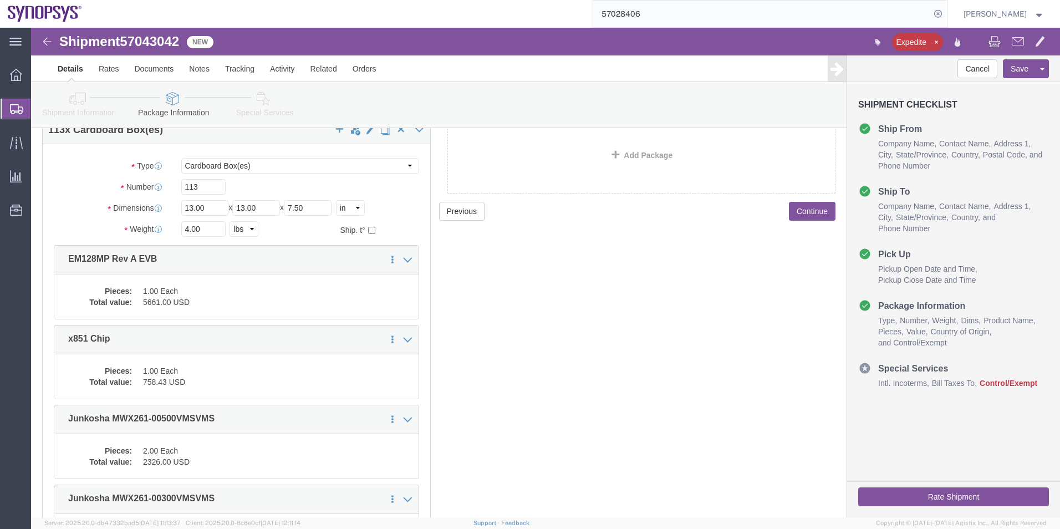
click icon
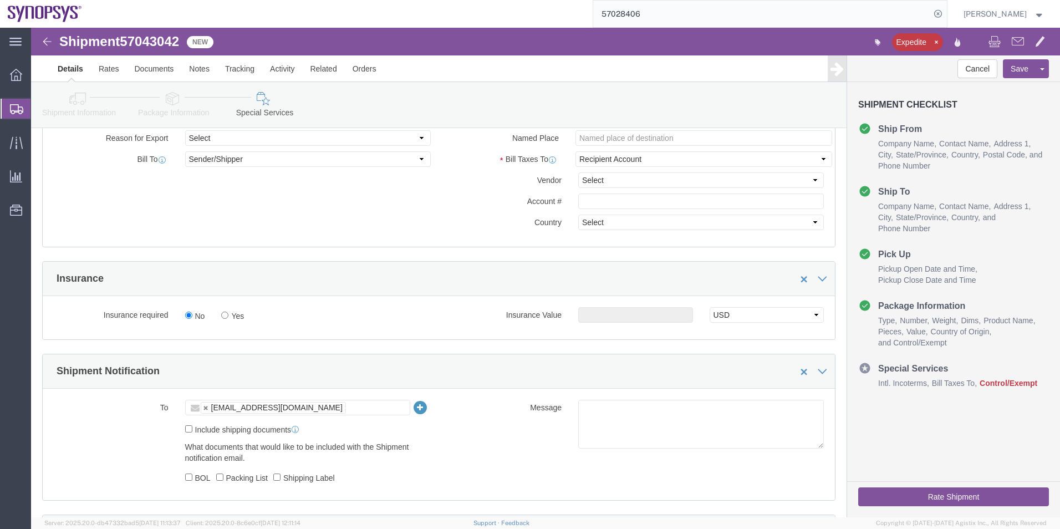
scroll to position [665, 0]
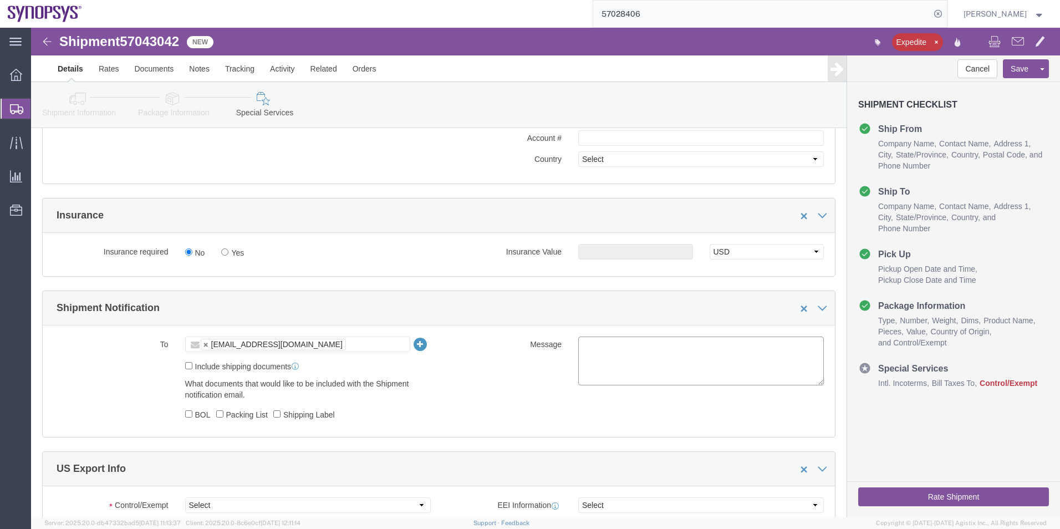
click textarea
type textarea "Please see attached. -[GEOGRAPHIC_DATA]"
click ul "[EMAIL_ADDRESS][DOMAIN_NAME]"
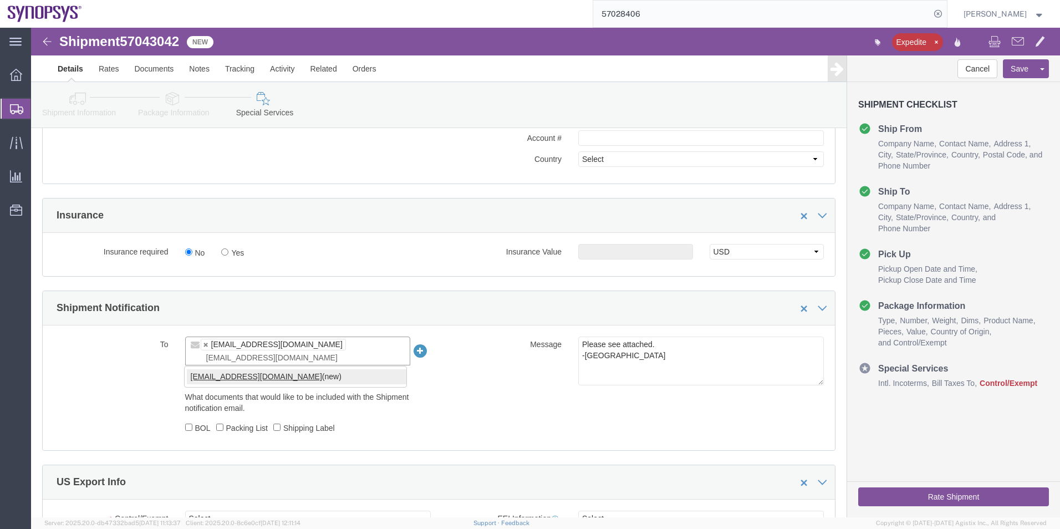
type input "[EMAIL_ADDRESS][DOMAIN_NAME]"
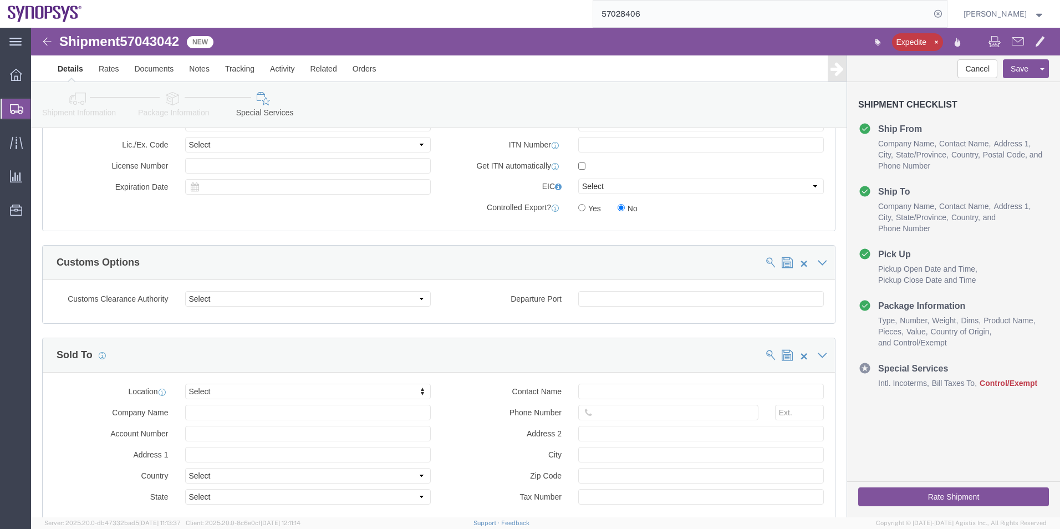
scroll to position [943, 0]
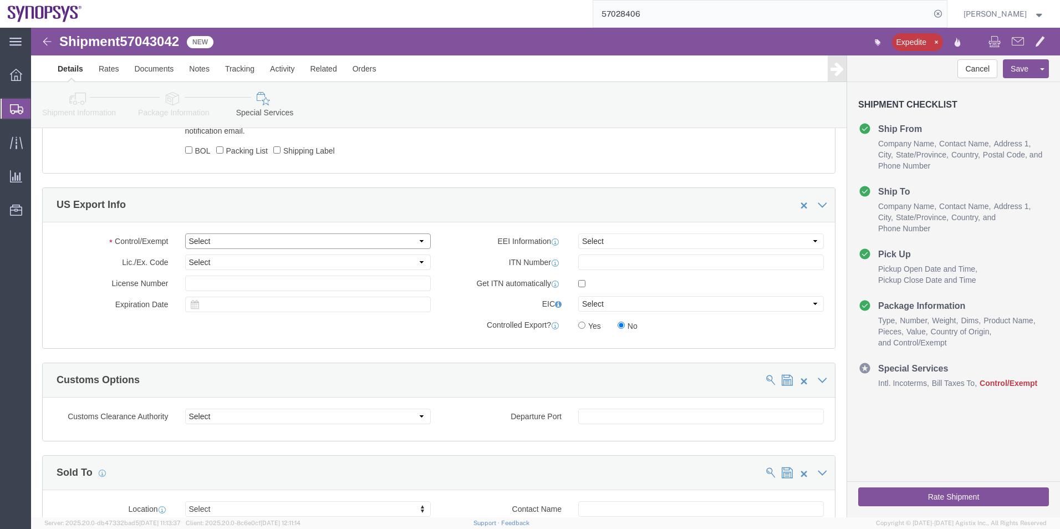
click select "Select ATF BIS DEA EPA FDA FTR ITAR OFAC Other (OPA)"
select select "FTR"
click select "Select ATF BIS DEA EPA FDA FTR ITAR OFAC Other (OPA)"
click select "Select 30.2(d)(2) 30.36 30.37(a) 30.37(f) 30.37(g) 30.37(h) 30.37(i) 30.37(j) 3…"
select select "30.36"
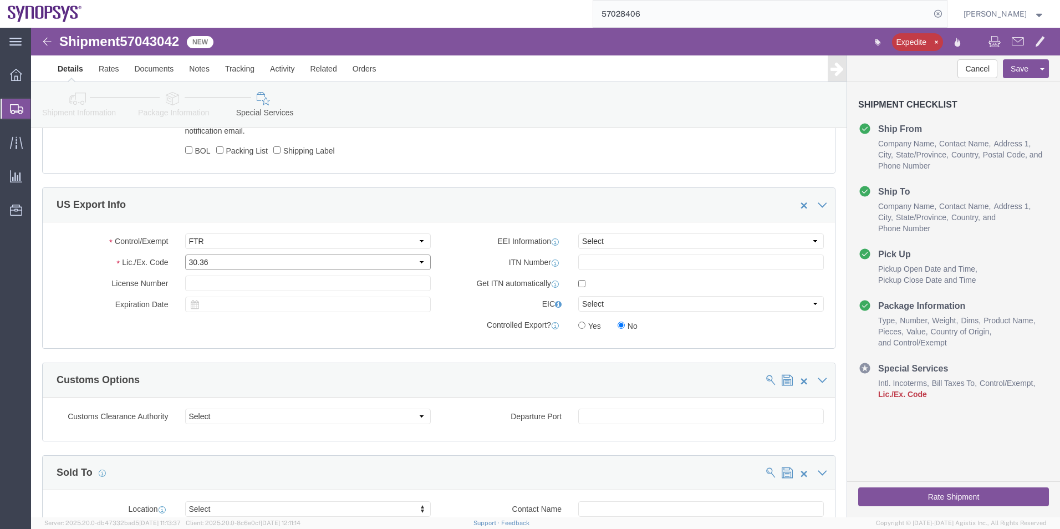
click select "Select 30.2(d)(2) 30.36 30.37(a) 30.37(f) 30.37(g) 30.37(h) 30.37(i) 30.37(j) 3…"
click select "Select AES-Direct EEI Carrier File EEI EEI Exempt"
select select "EXEM"
click select "Select AES-Direct EEI Carrier File EEI EEI Exempt"
click button "Rate Shipment"
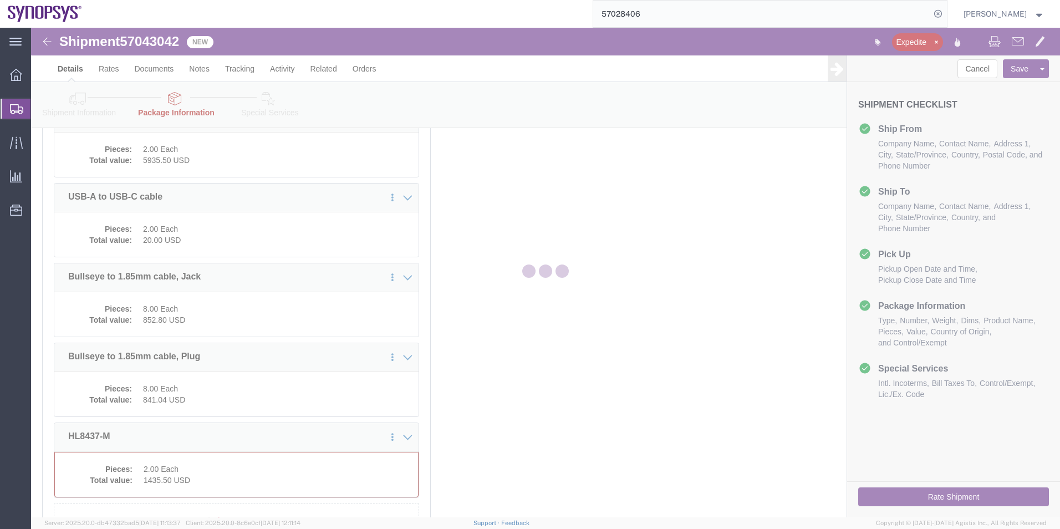
select select "CBOX"
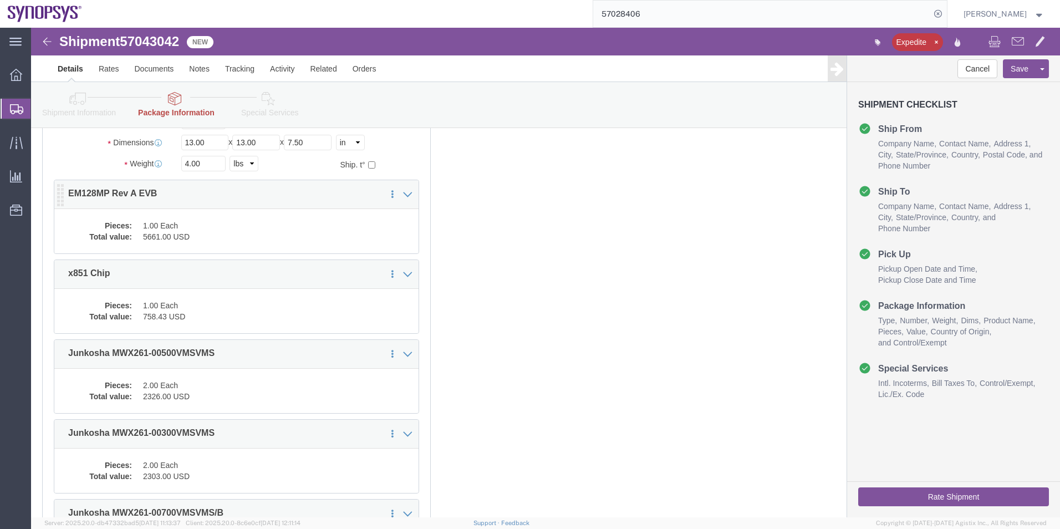
scroll to position [0, 0]
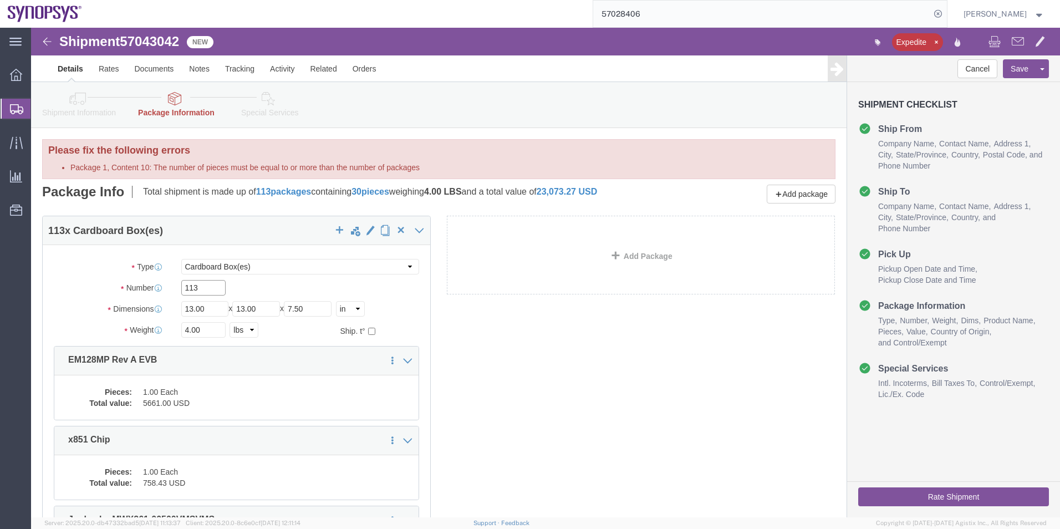
drag, startPoint x: 180, startPoint y: 253, endPoint x: 49, endPoint y: 248, distance: 130.4
click div "Package Type Select Bale(s) Basket(s) Bolt(s) Bottle(s) Buckets Bulk Bundle(s) …"
type input "1"
click div "113 x Cardboard Box(es) Package Type Select Bale(s) Basket(s) Bolt(s) Bottle(s)…"
click button "Rate Shipment"
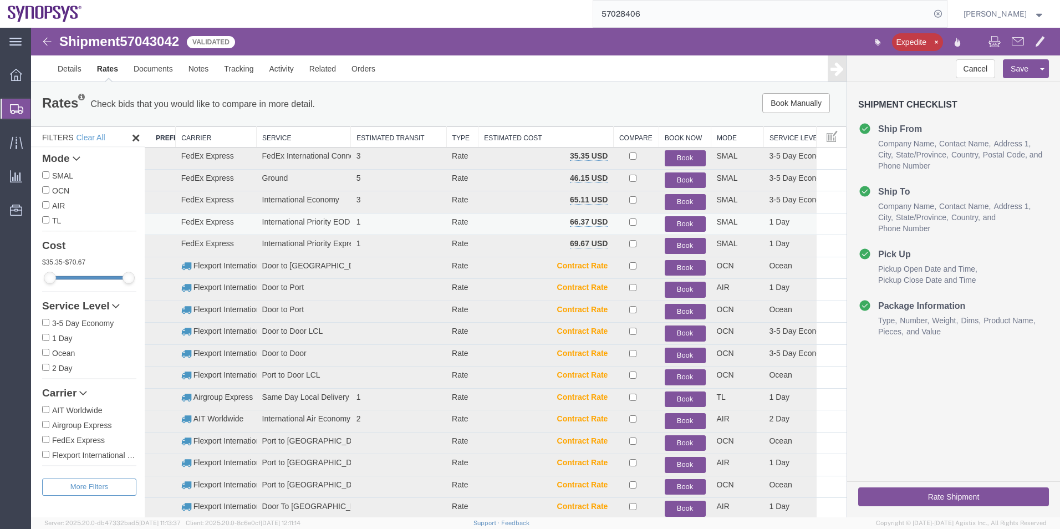
click at [670, 218] on button "Book" at bounding box center [685, 224] width 41 height 16
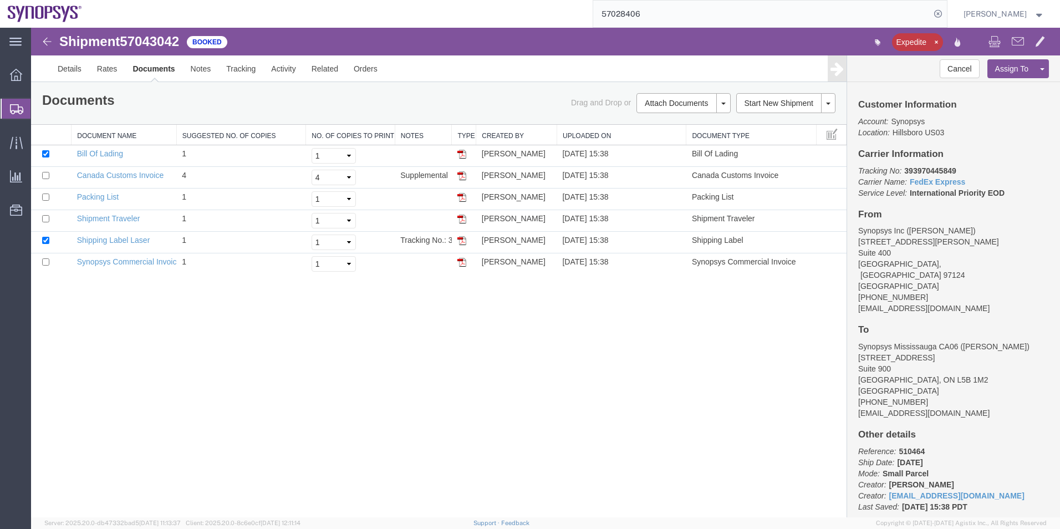
click at [0, 0] on span "Shipment Manager" at bounding box center [0, 0] width 0 height 0
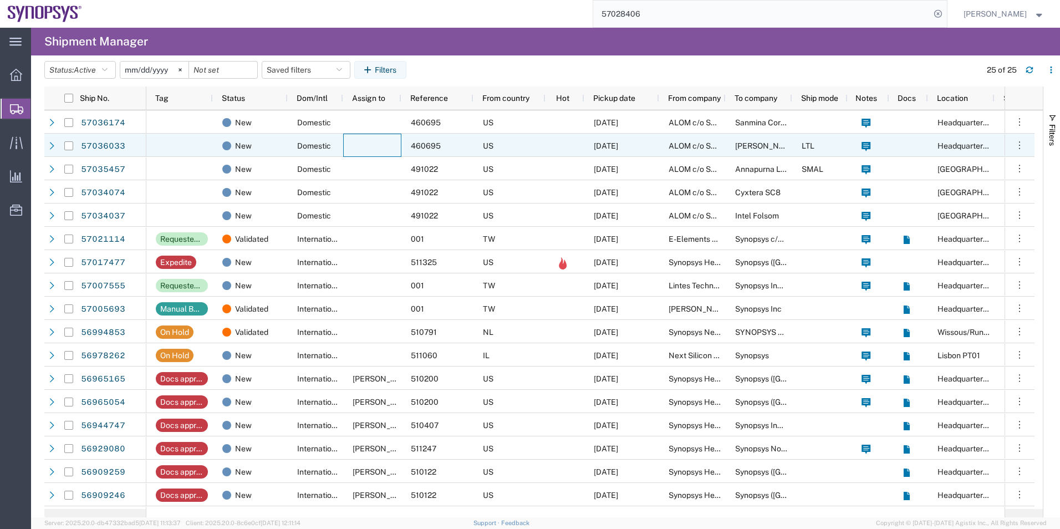
click at [358, 135] on div at bounding box center [372, 145] width 58 height 23
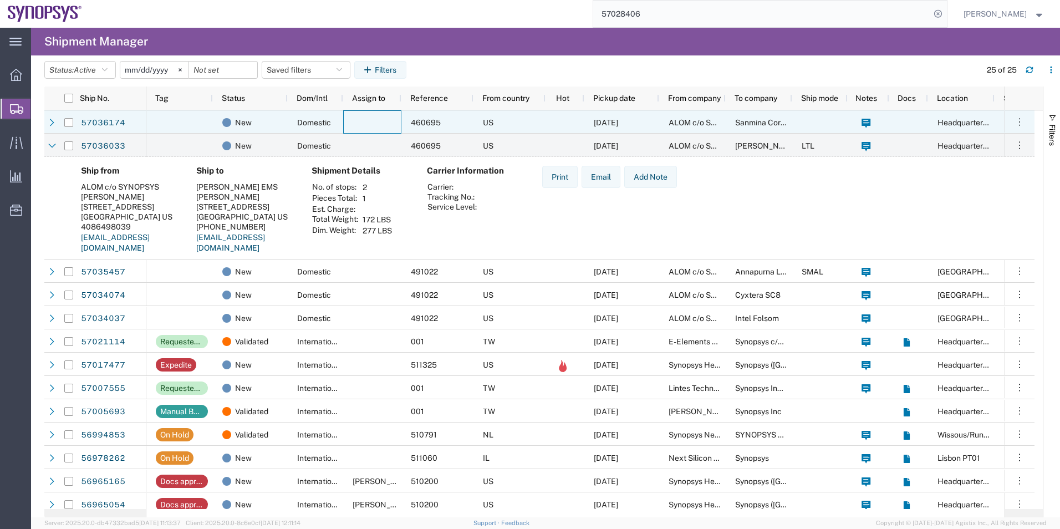
click at [360, 125] on div at bounding box center [372, 121] width 58 height 23
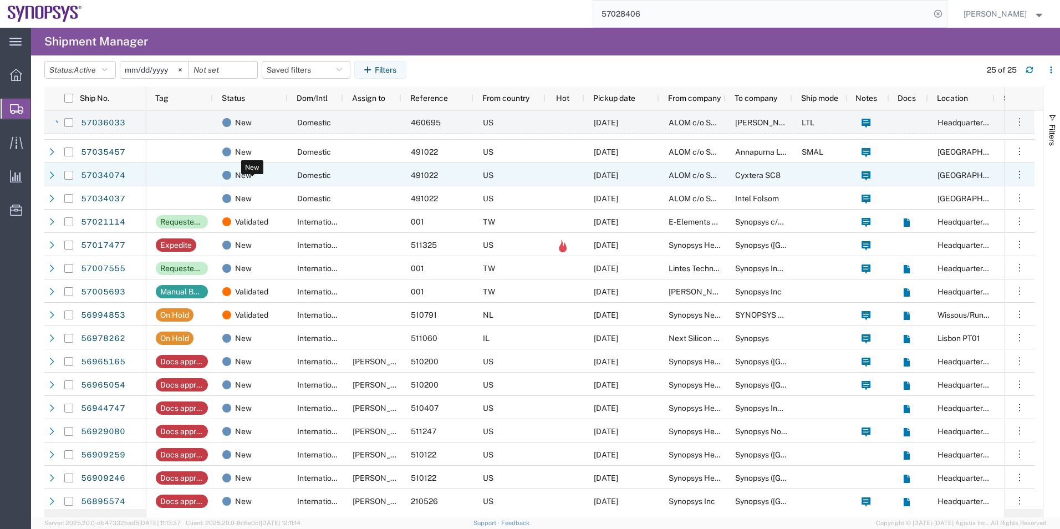
scroll to position [222, 0]
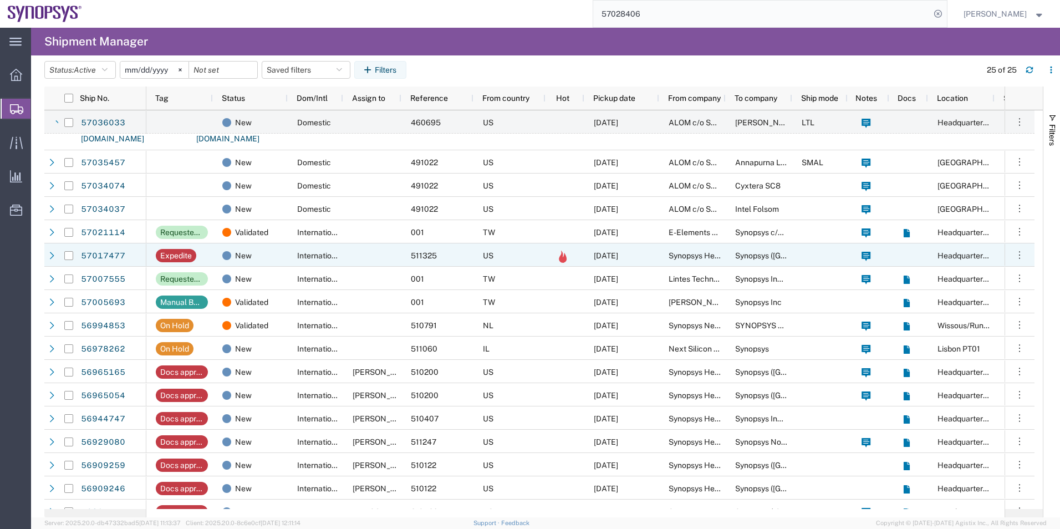
click at [353, 258] on div at bounding box center [372, 254] width 58 height 23
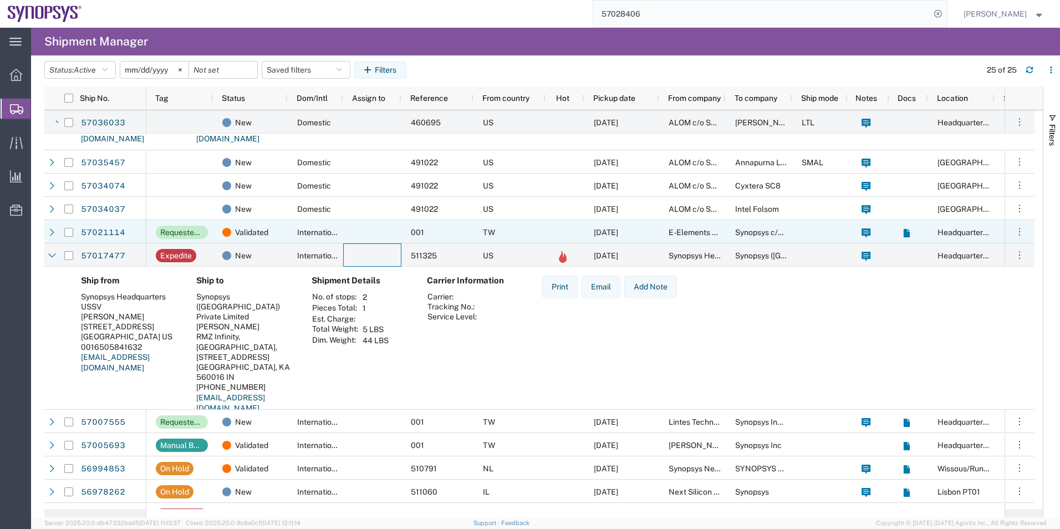
click at [365, 241] on div at bounding box center [372, 231] width 58 height 23
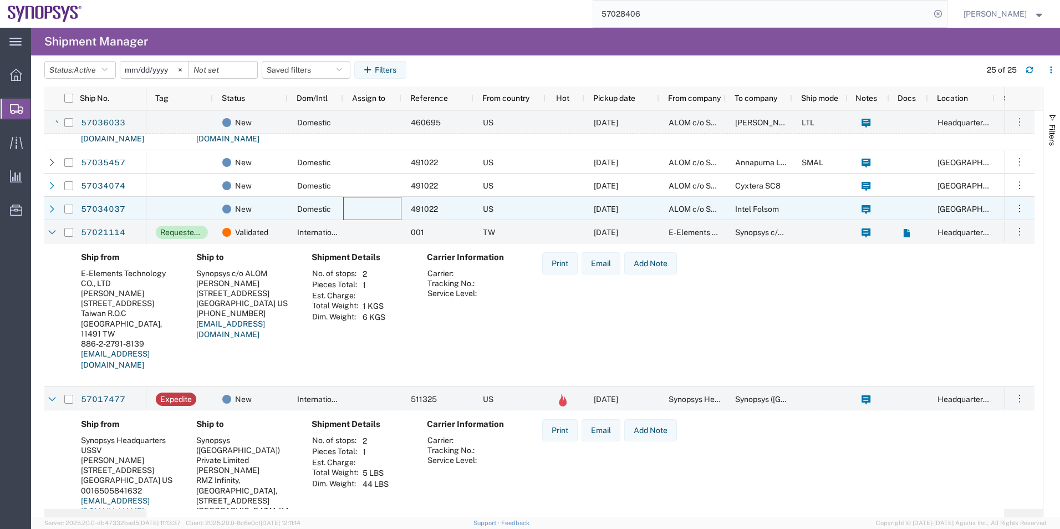
click at [368, 211] on div at bounding box center [372, 208] width 58 height 23
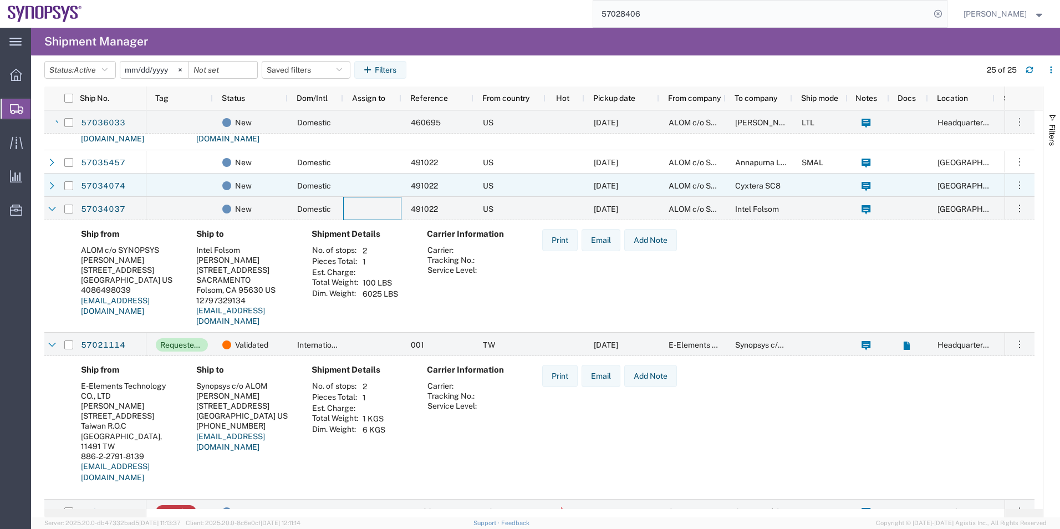
click at [376, 181] on div at bounding box center [372, 185] width 58 height 23
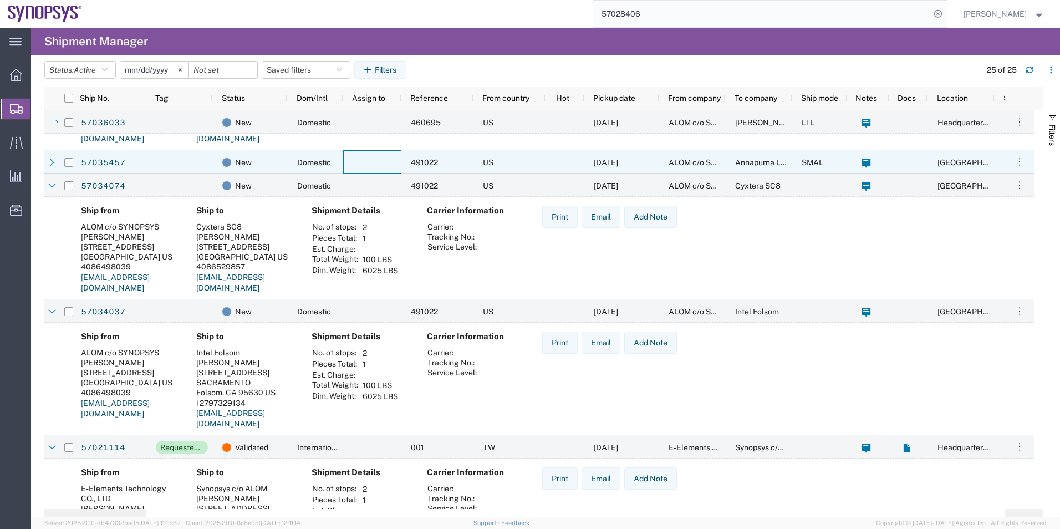
click at [367, 156] on div at bounding box center [372, 161] width 58 height 23
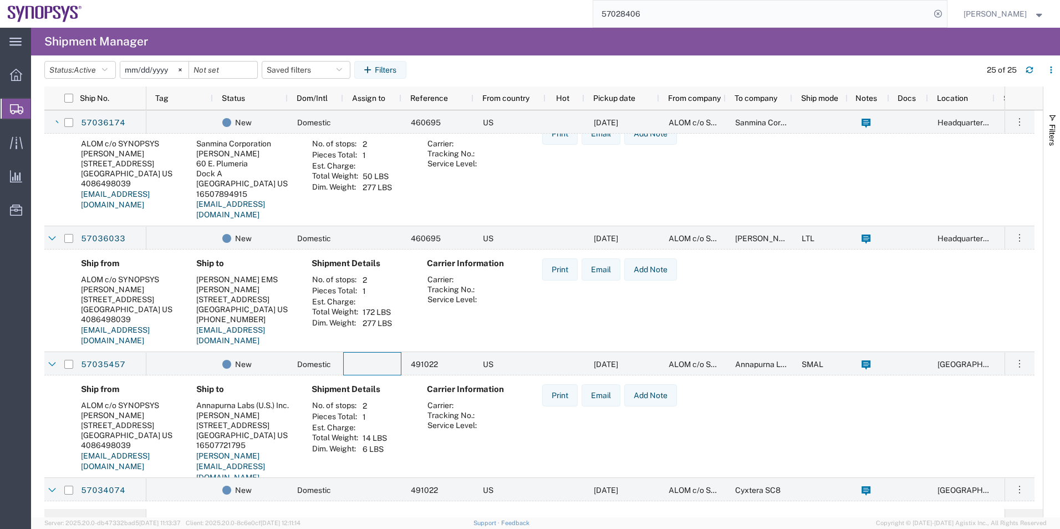
scroll to position [0, 0]
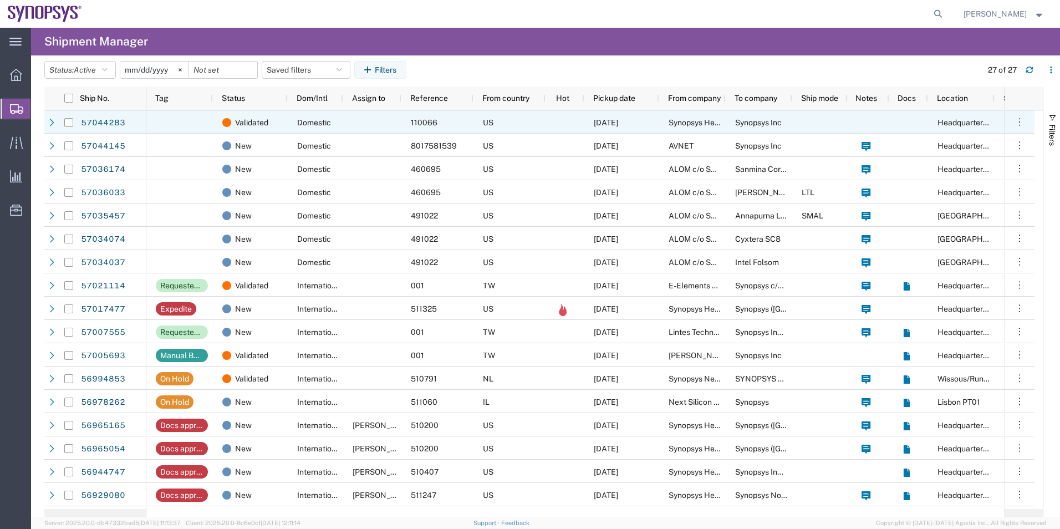
click at [522, 121] on div "US" at bounding box center [510, 121] width 72 height 23
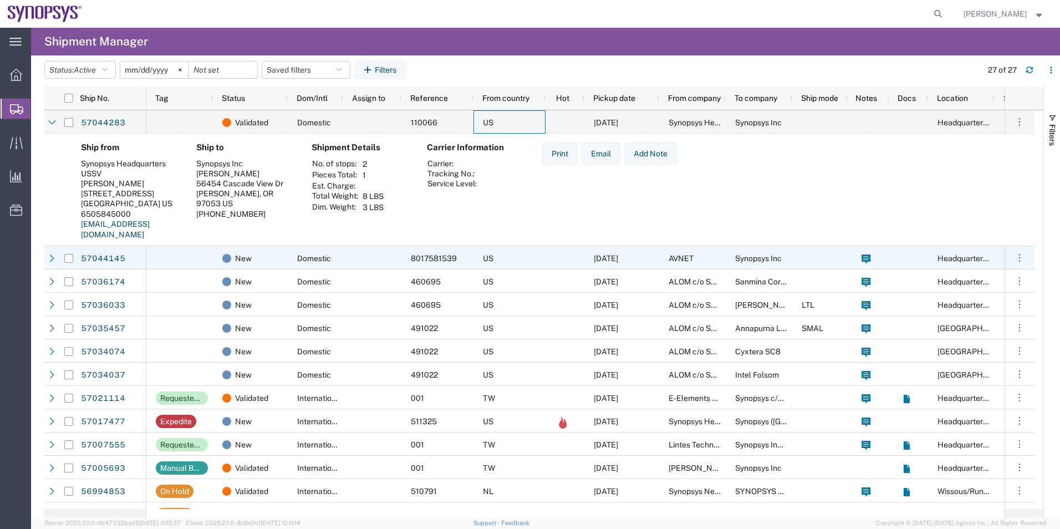
click at [200, 252] on div at bounding box center [179, 257] width 67 height 23
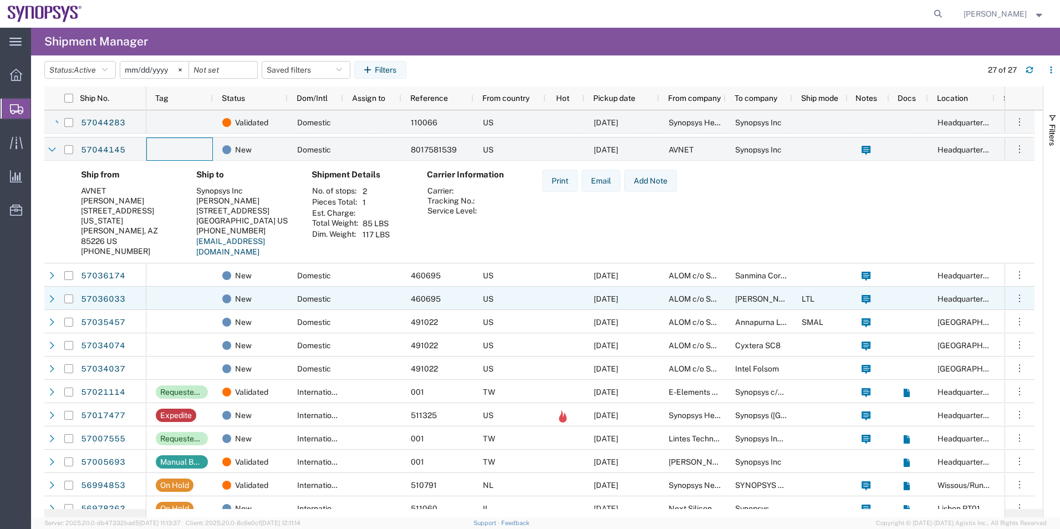
scroll to position [111, 0]
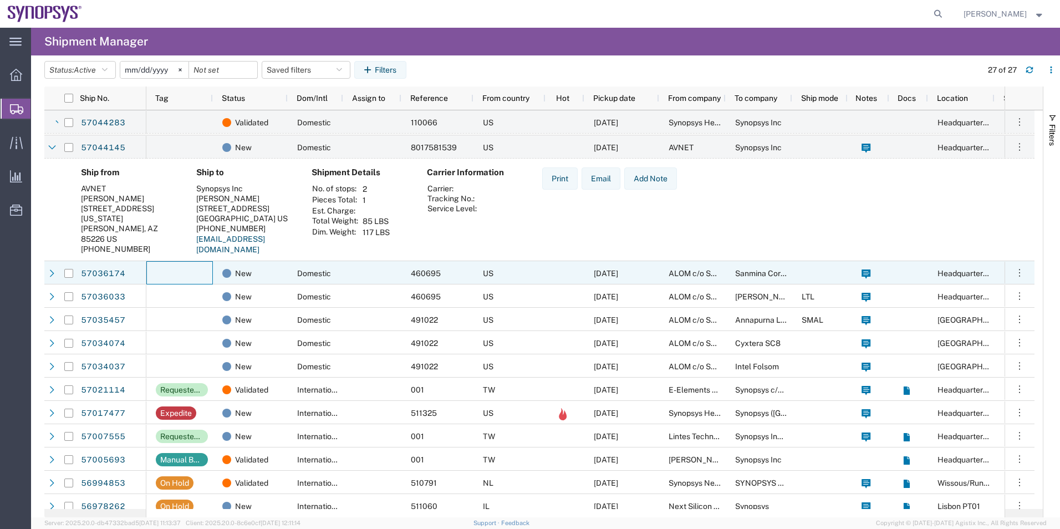
click at [198, 274] on div at bounding box center [179, 272] width 67 height 23
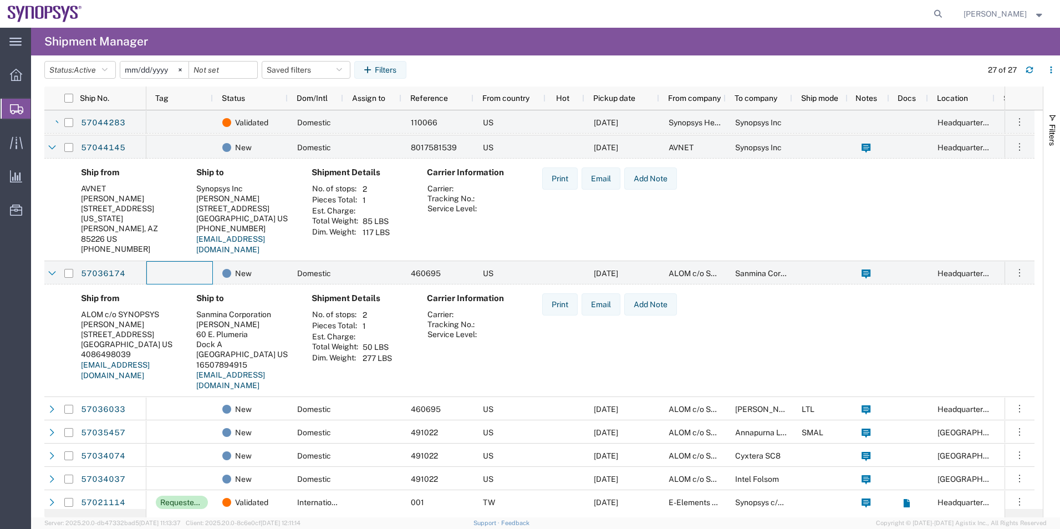
scroll to position [0, 0]
